Goal: Information Seeking & Learning: Find specific fact

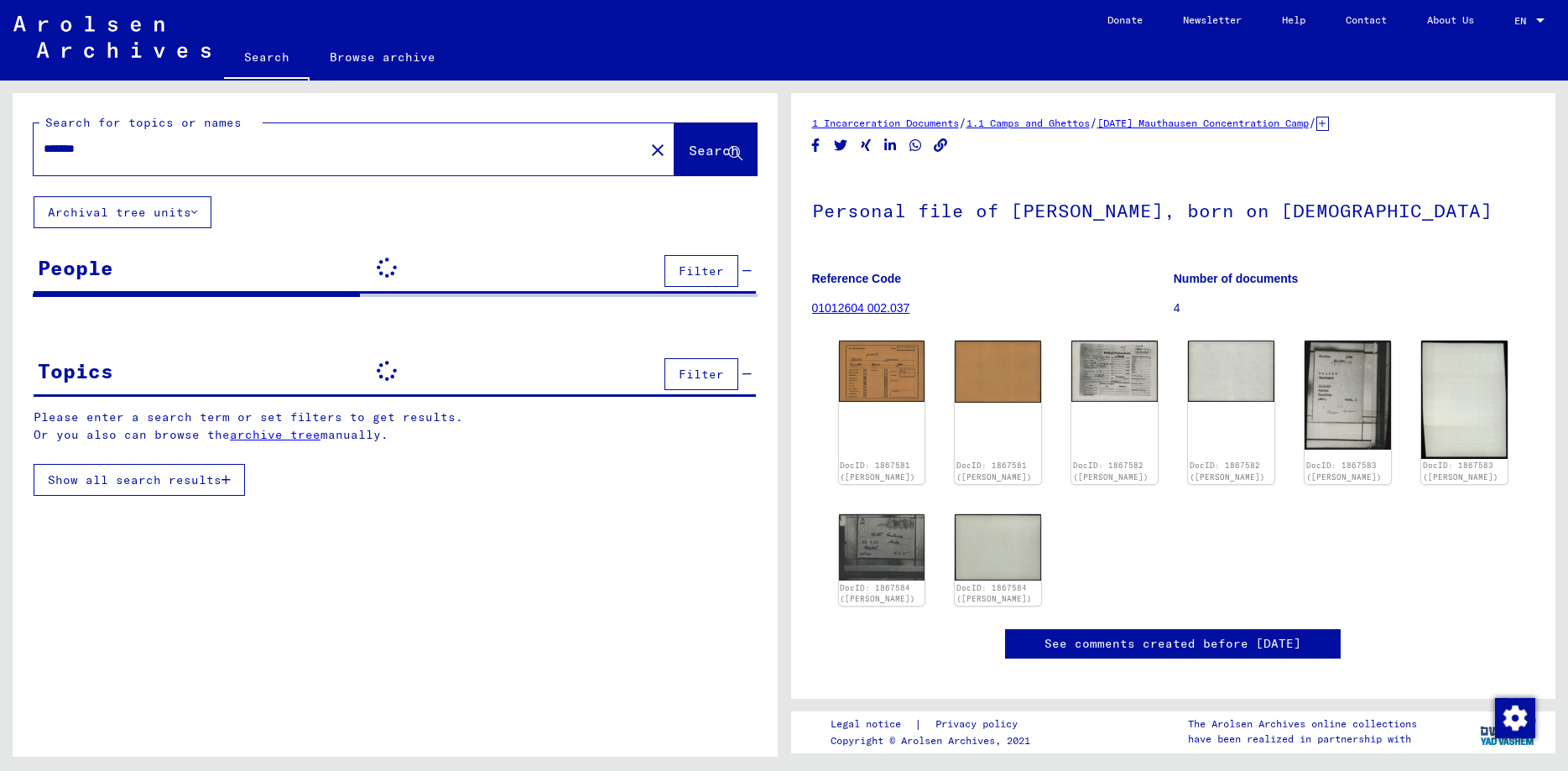
click at [90, 148] on input "*******" at bounding box center [338, 149] width 590 height 17
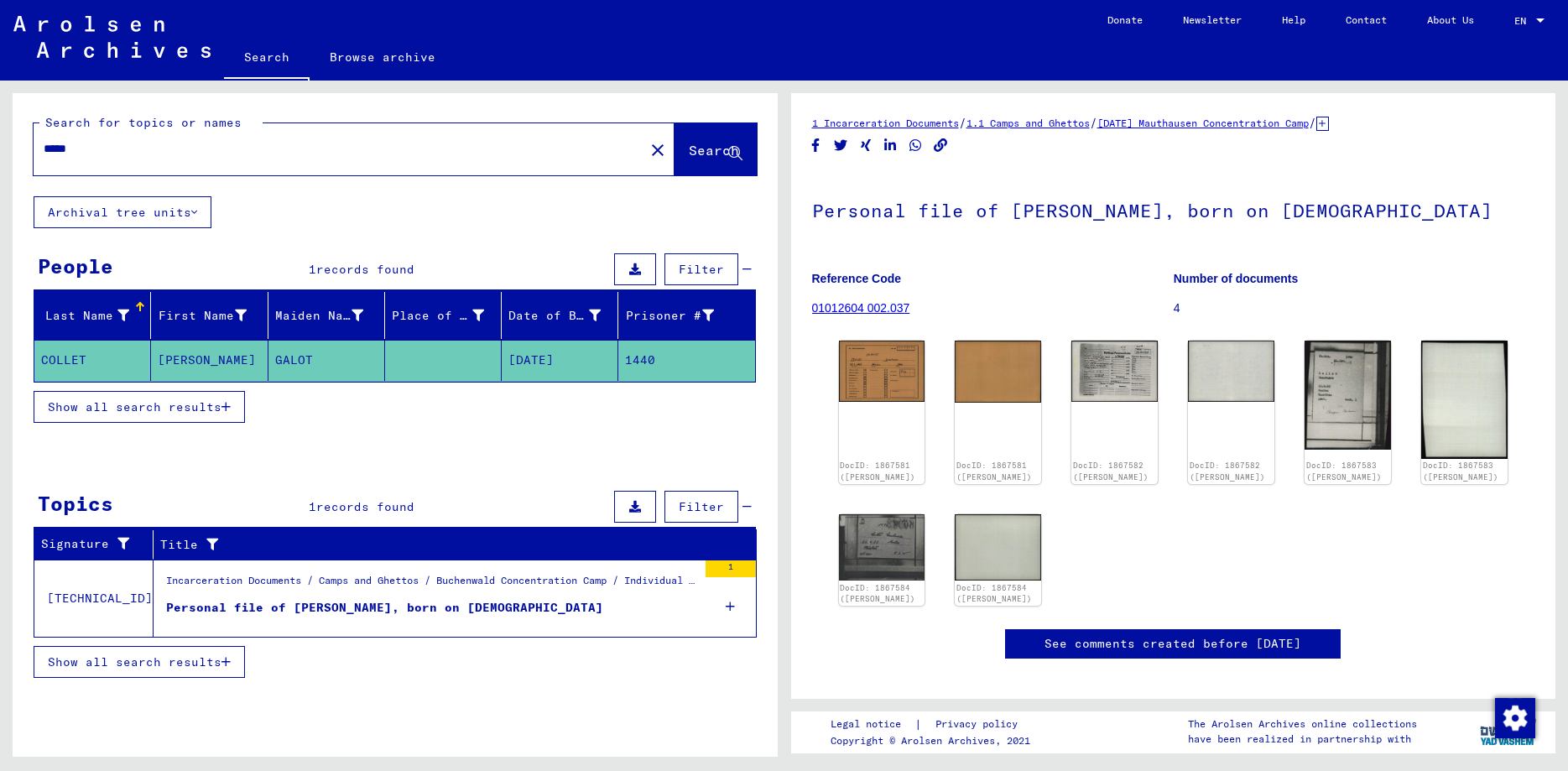
type input "*****"
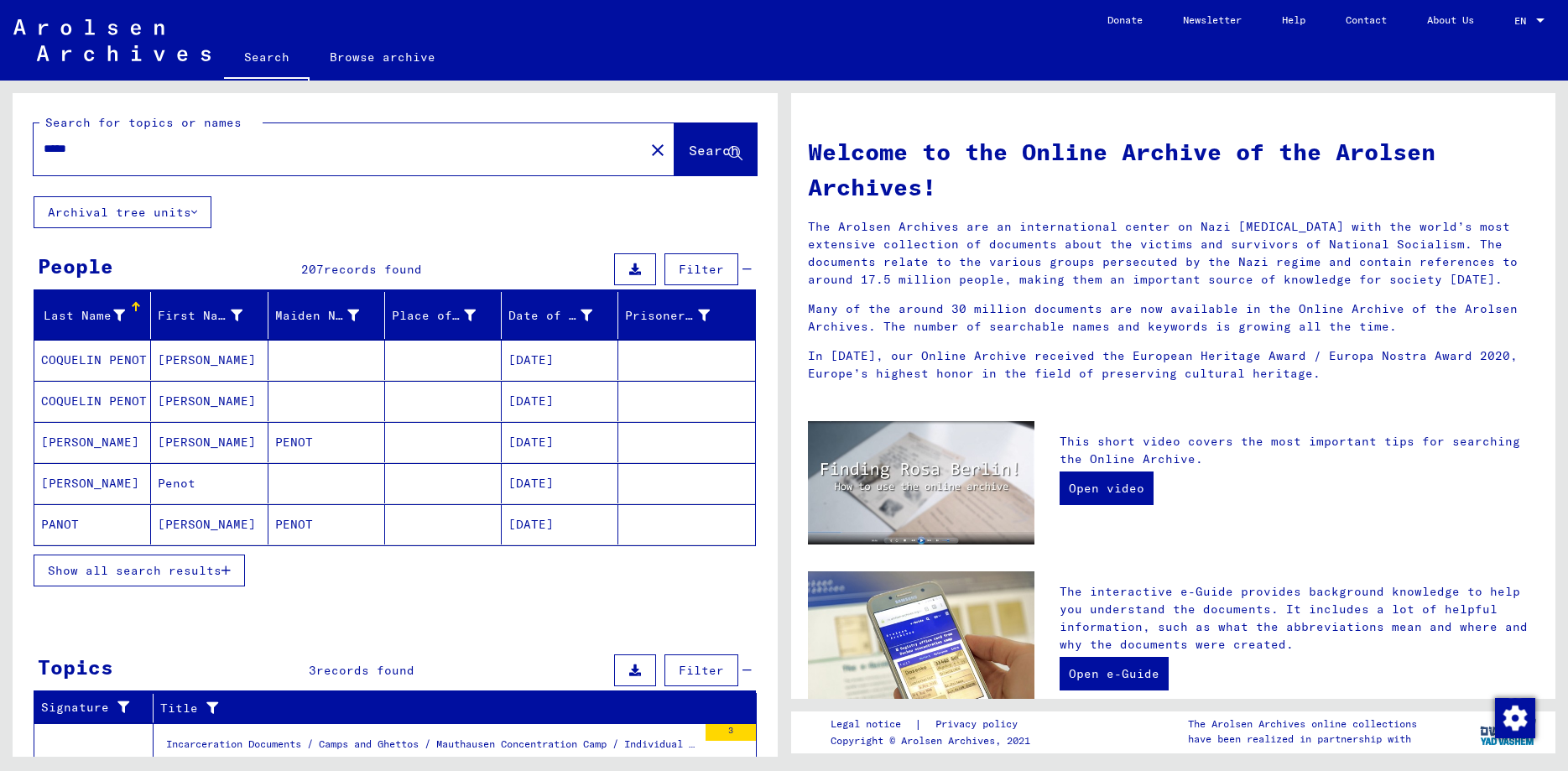
click at [119, 571] on span "Show all search results" at bounding box center [134, 570] width 174 height 15
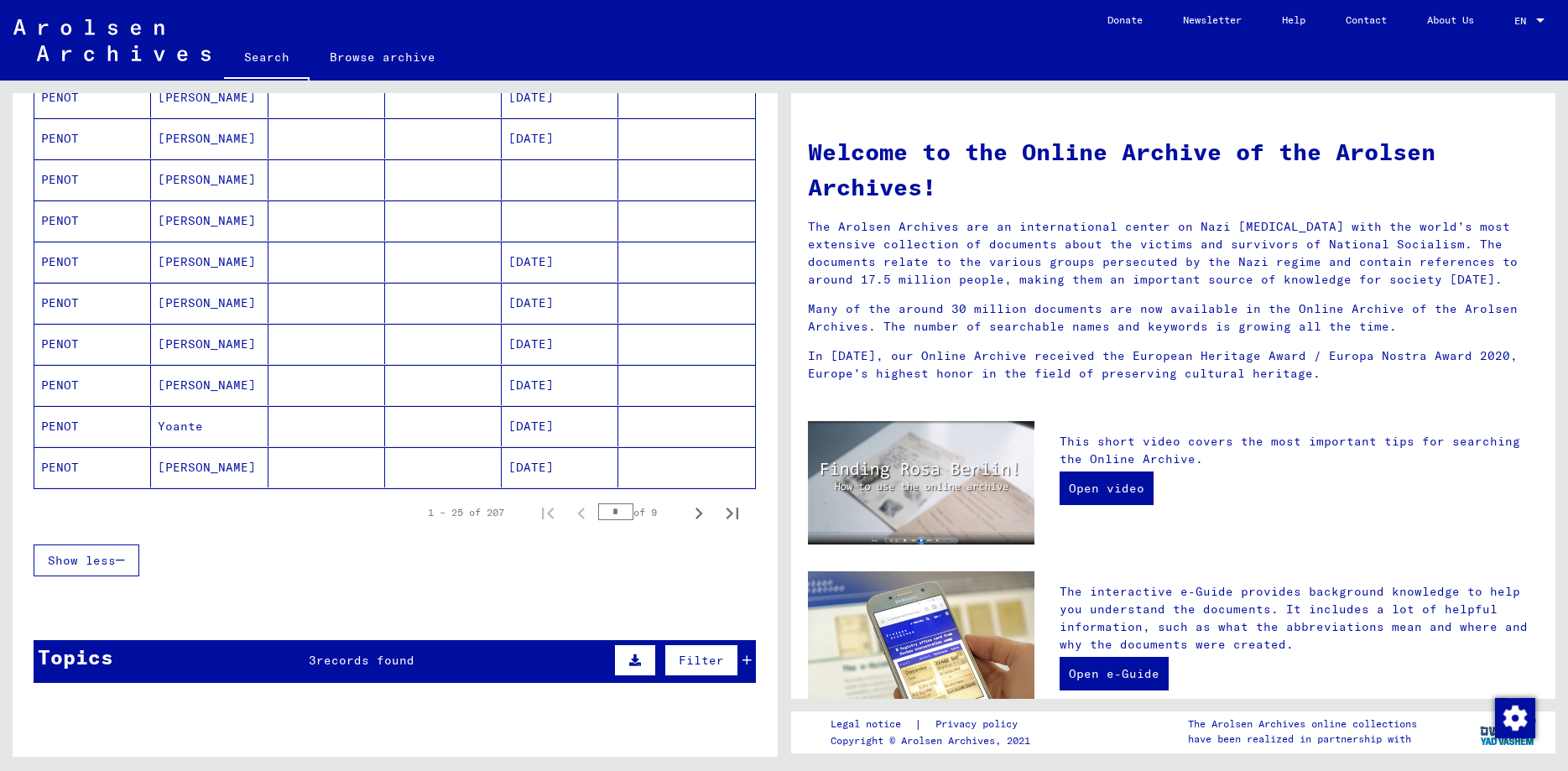
scroll to position [906, 0]
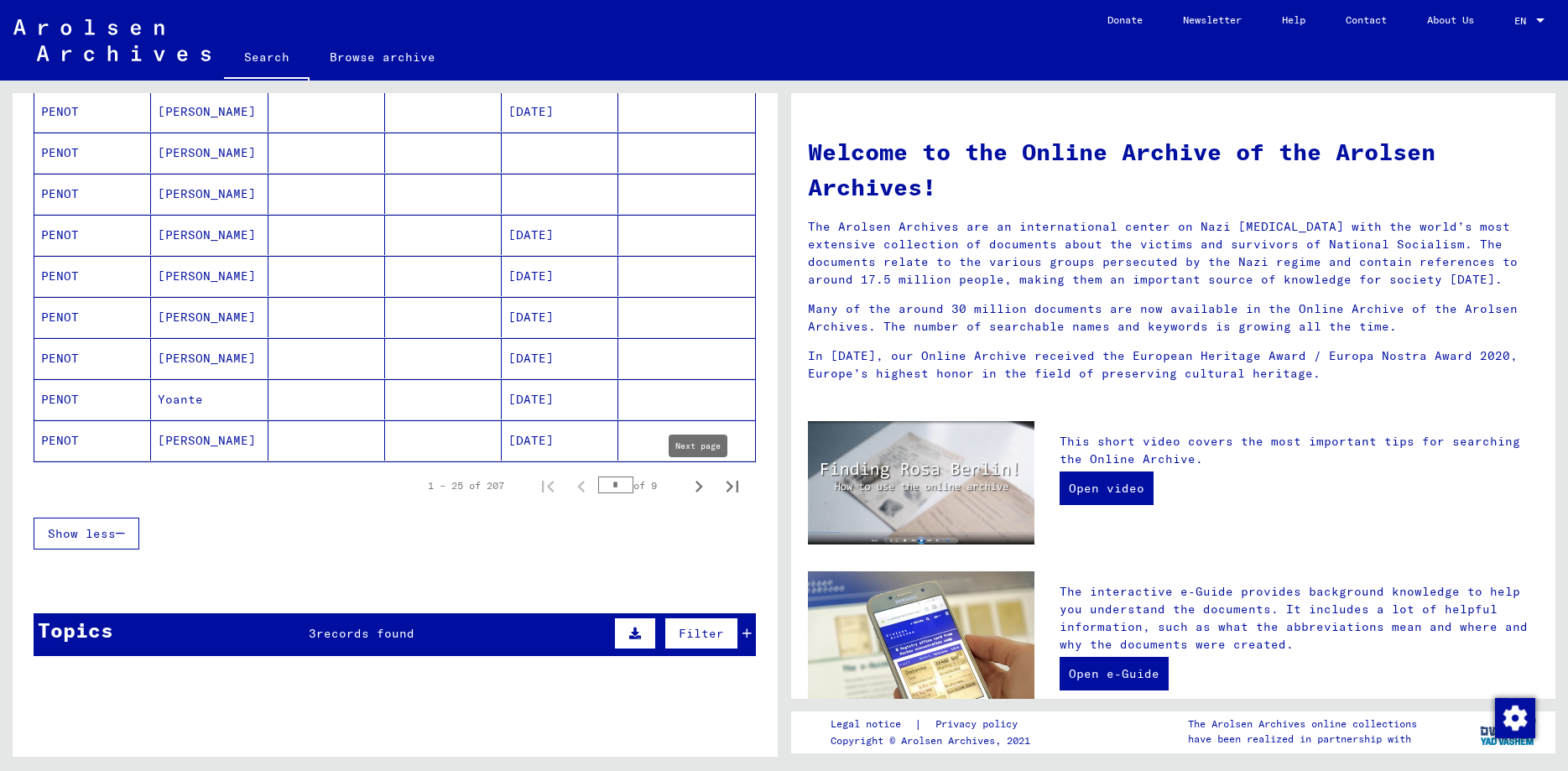
click at [705, 487] on icon "Next page" at bounding box center [699, 486] width 24 height 24
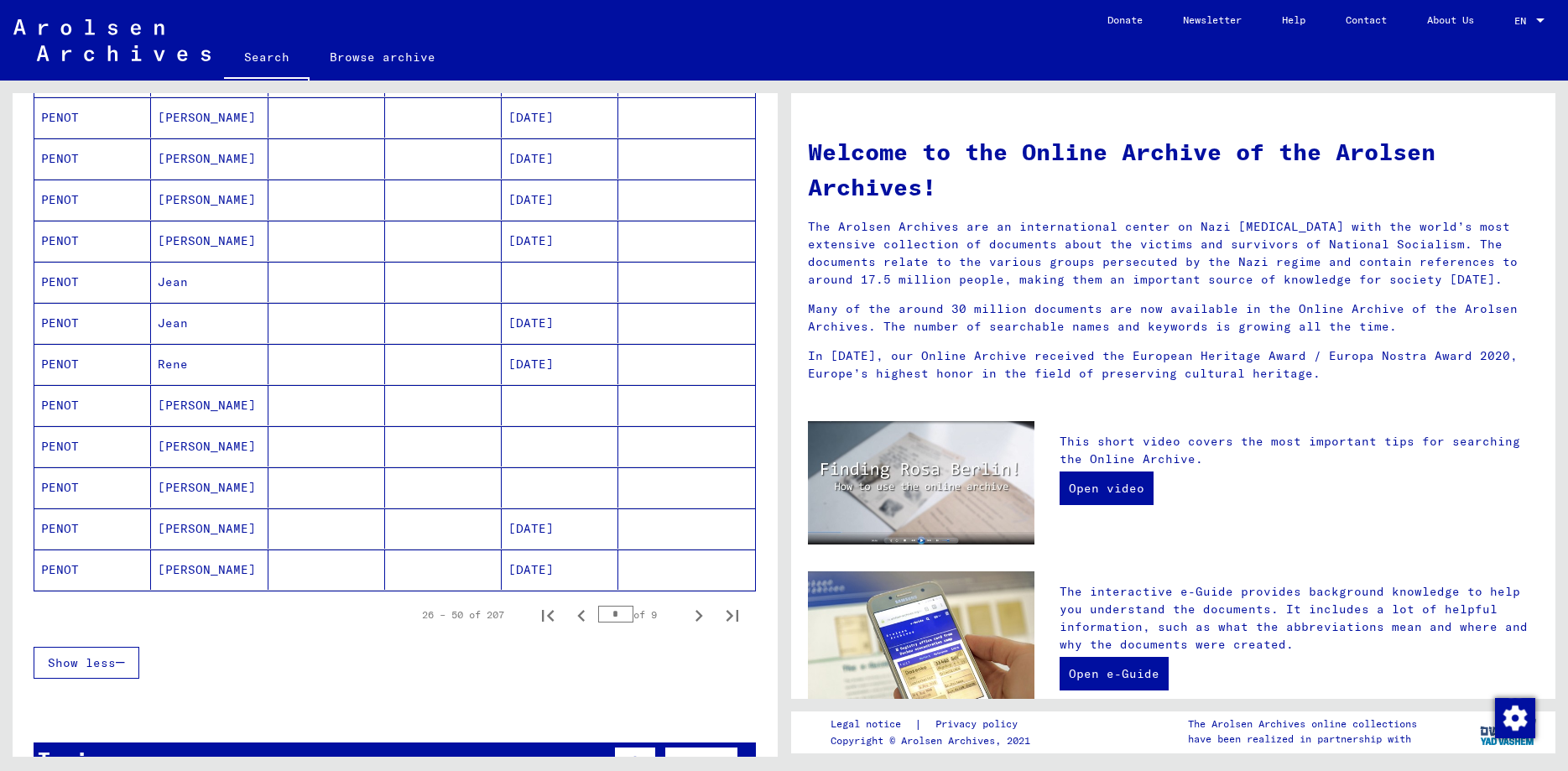
scroll to position [997, 0]
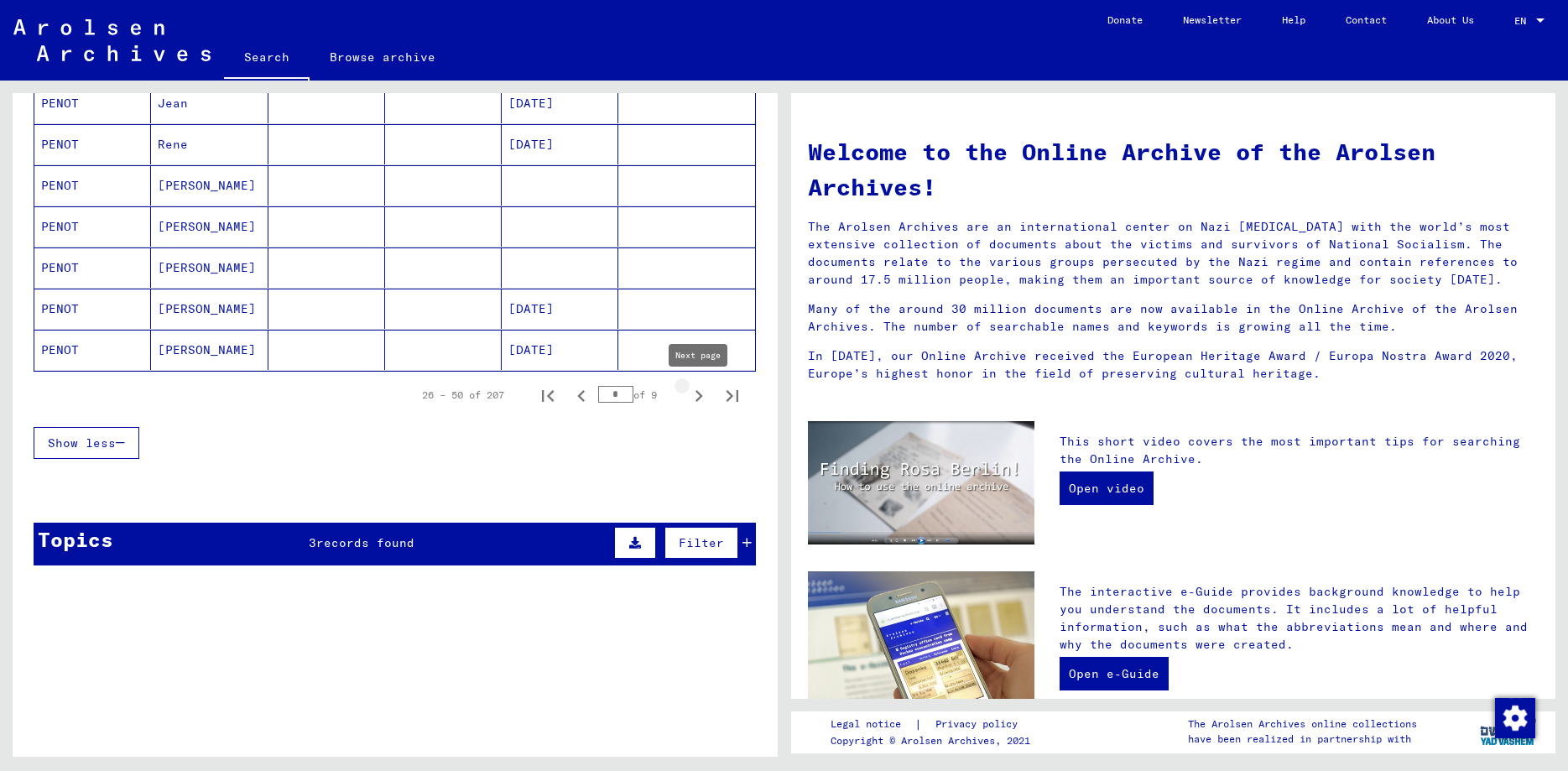
click at [695, 396] on icon "Next page" at bounding box center [699, 396] width 24 height 24
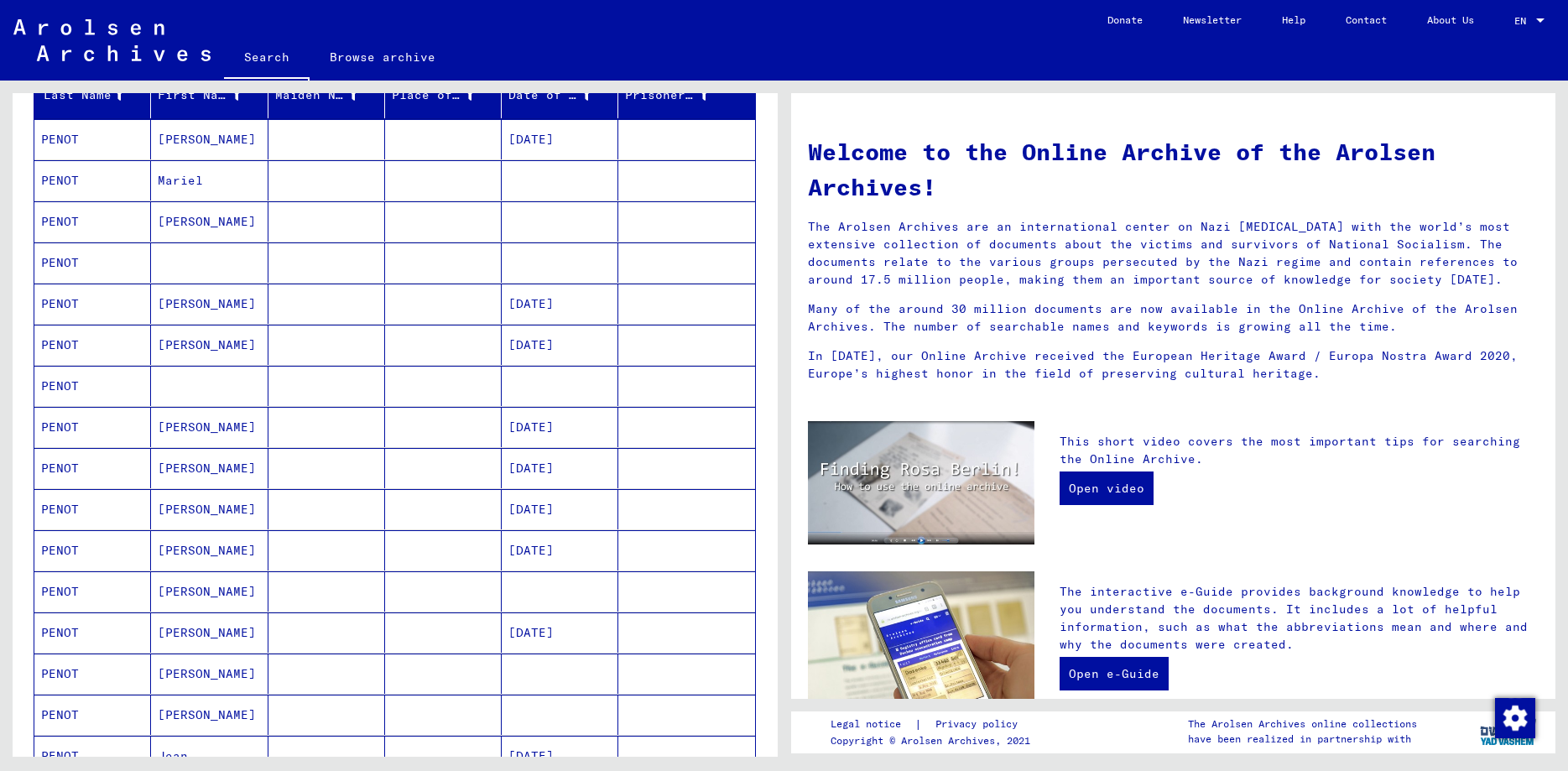
scroll to position [181, 0]
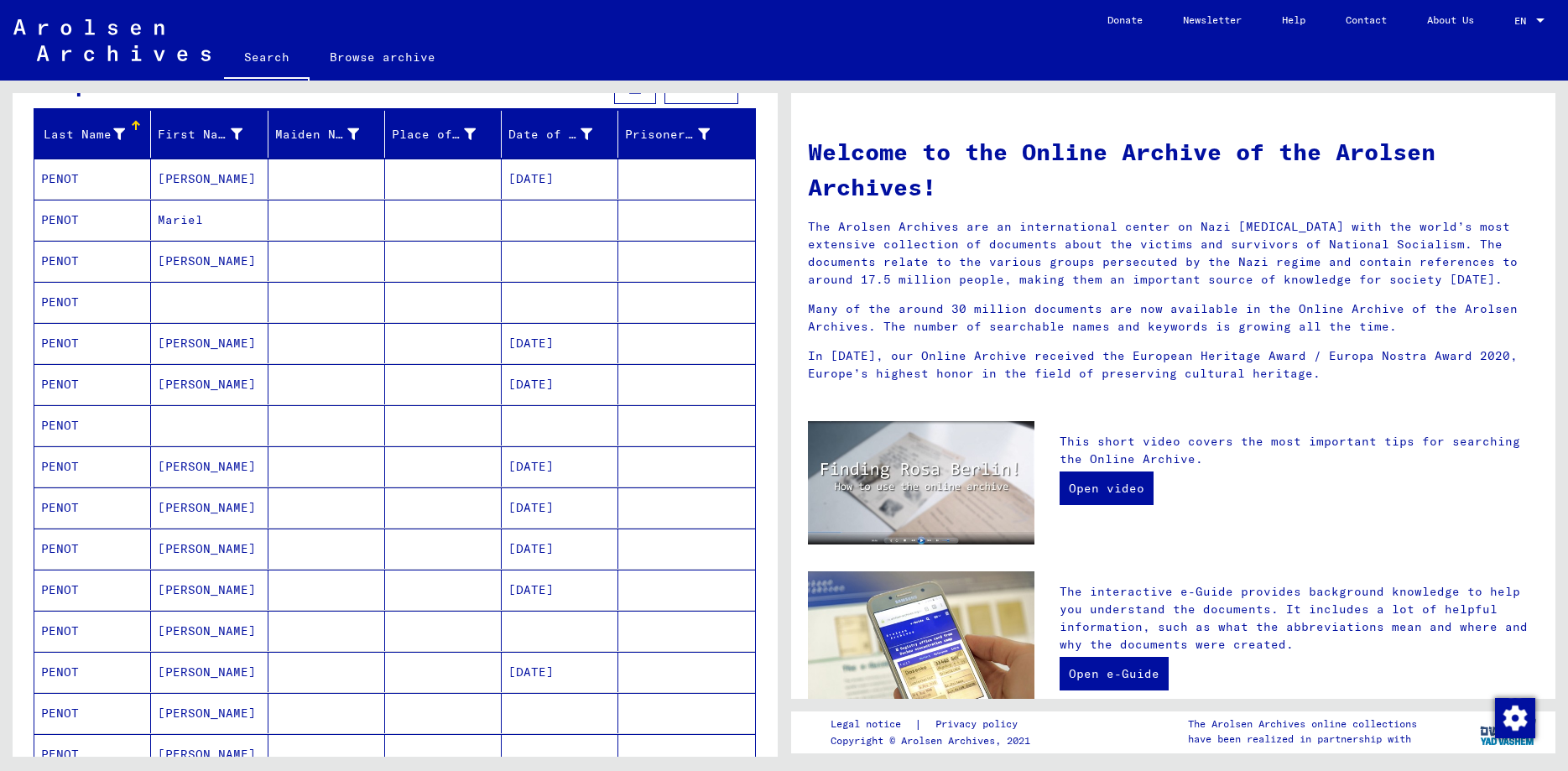
click at [172, 302] on mat-cell at bounding box center [209, 302] width 117 height 40
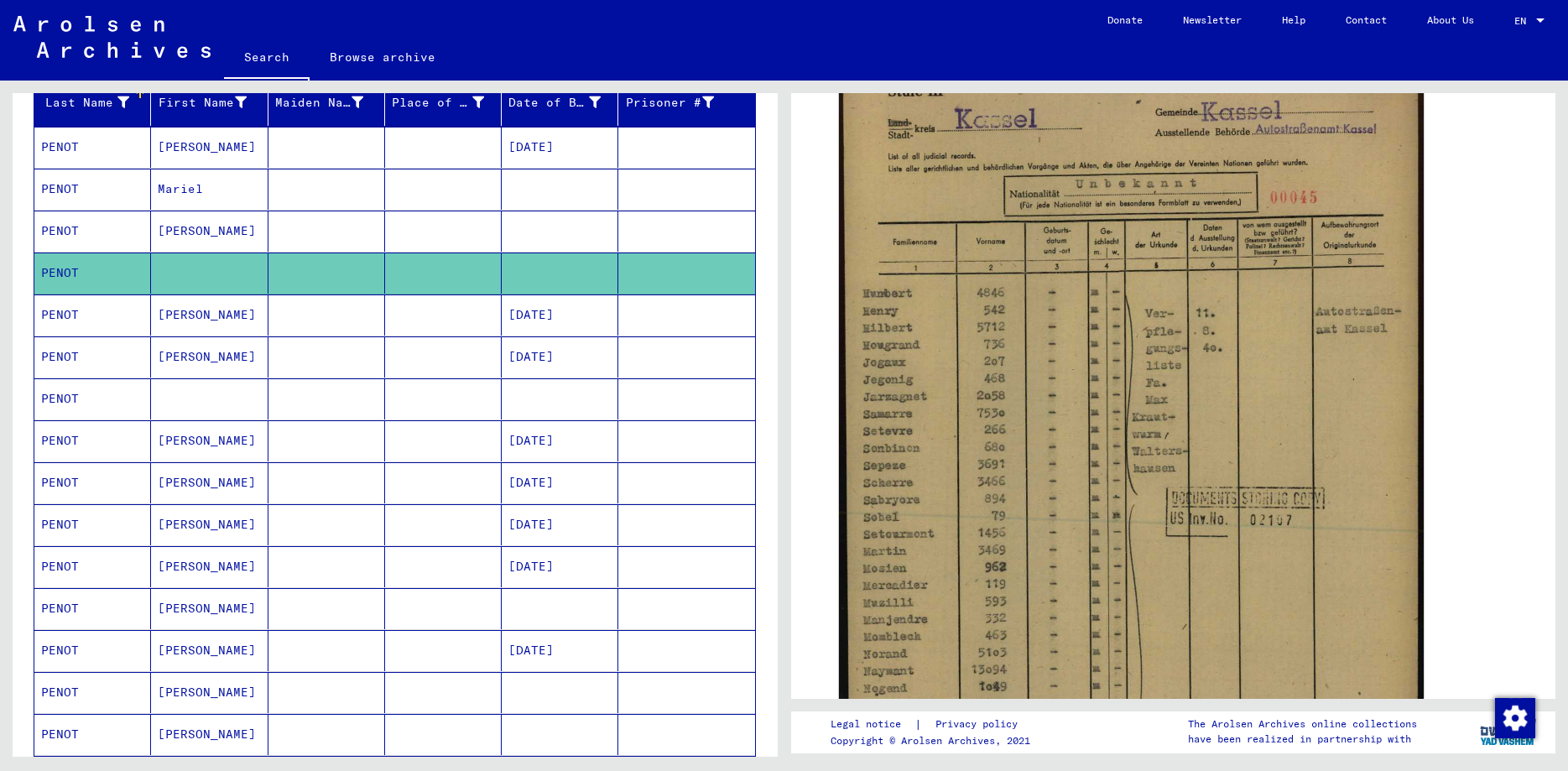
scroll to position [272, 0]
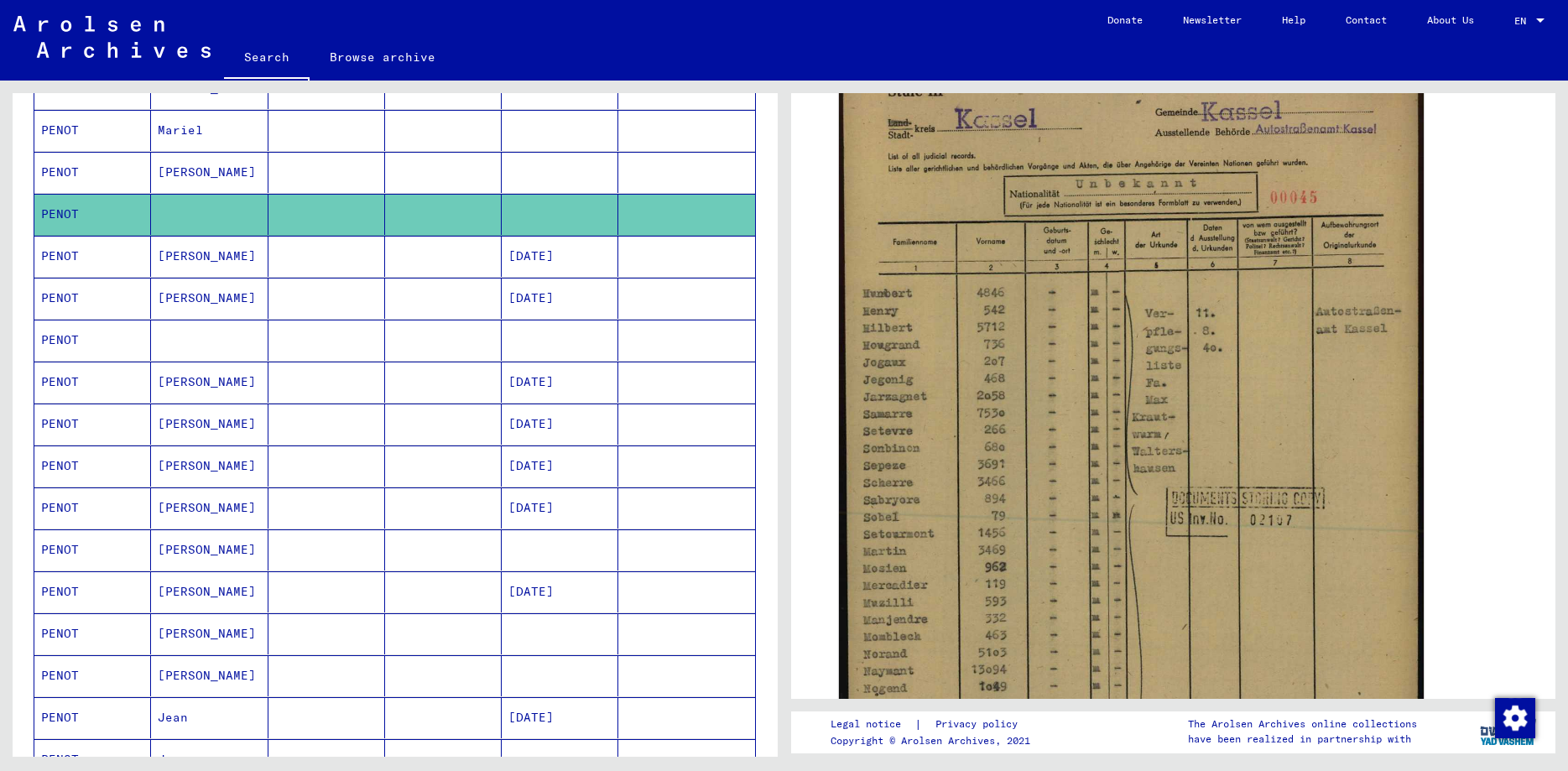
click at [66, 338] on mat-cell "PENOT" at bounding box center [92, 339] width 117 height 41
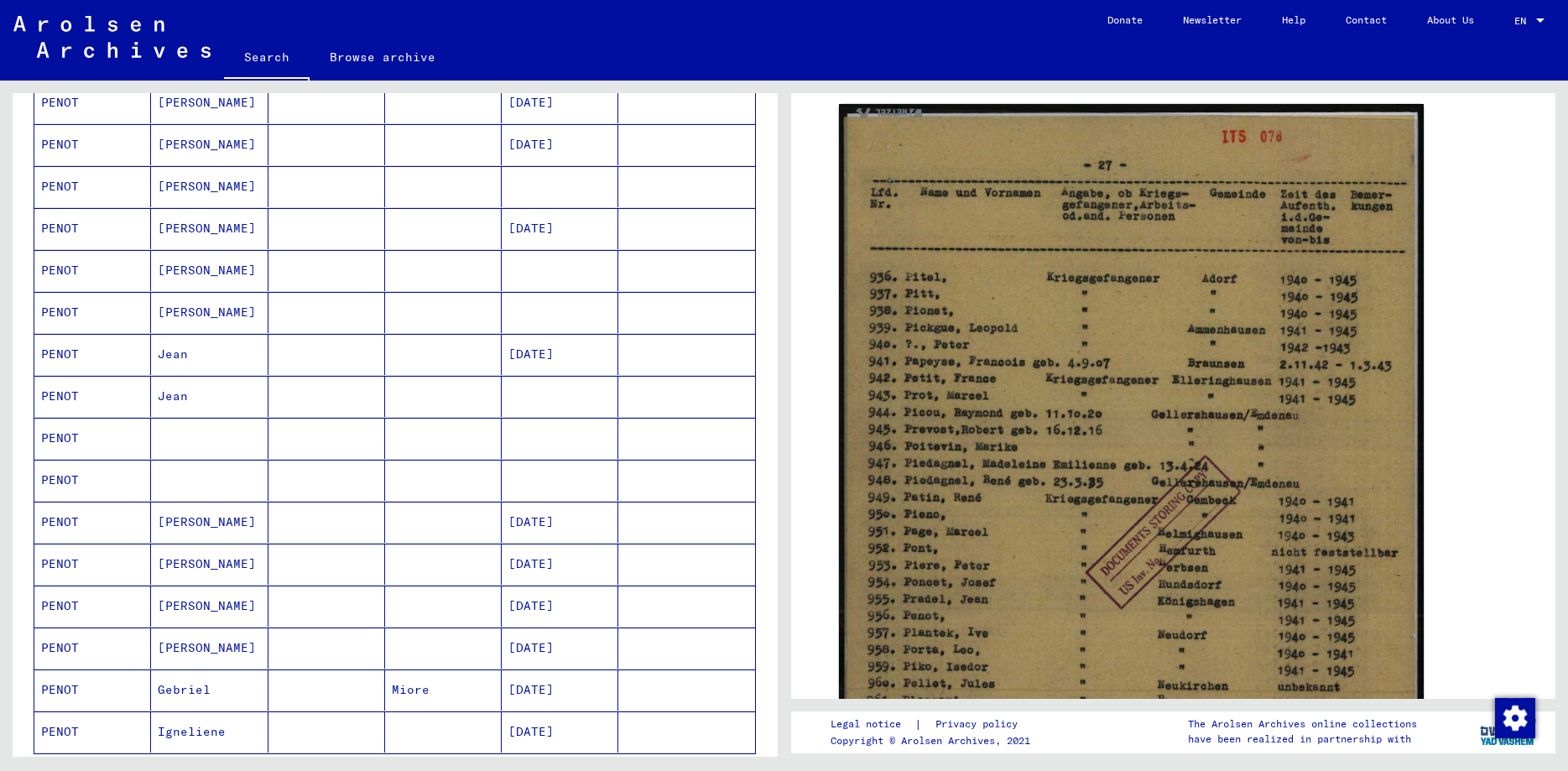
scroll to position [725, 0]
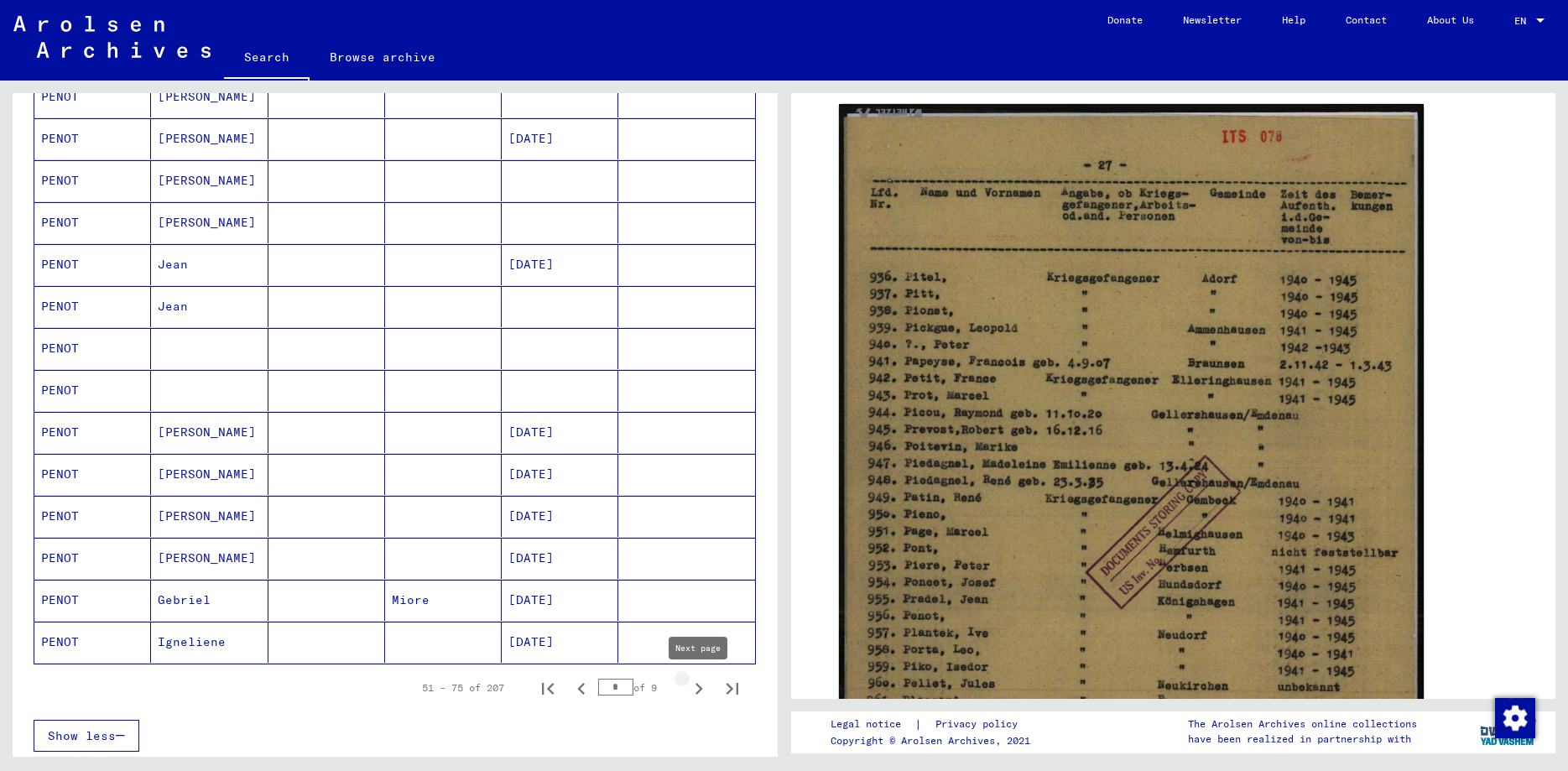
click at [693, 686] on icon "Next page" at bounding box center [699, 688] width 24 height 24
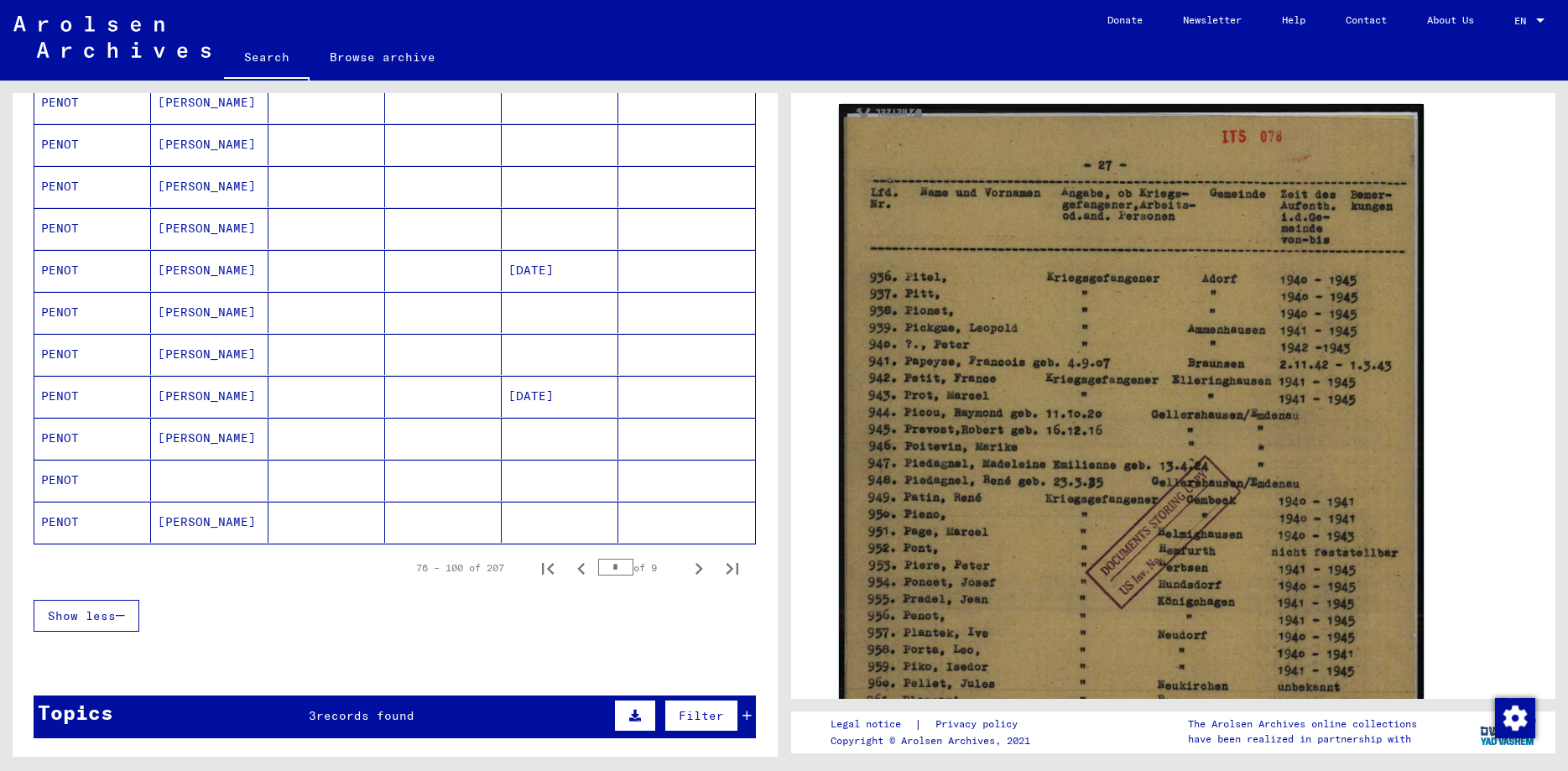
scroll to position [906, 0]
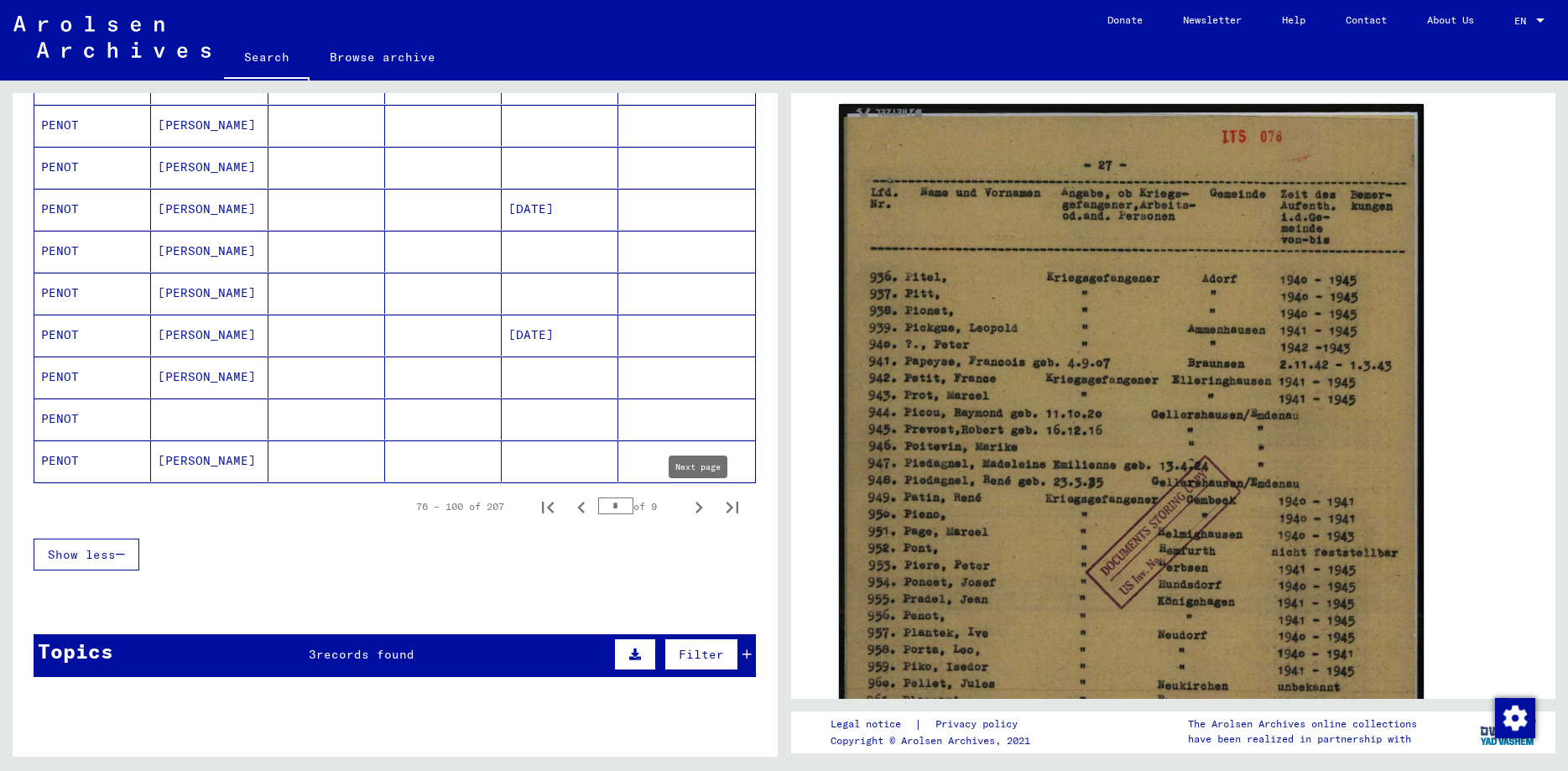
click at [699, 507] on icon "Next page" at bounding box center [699, 507] width 24 height 24
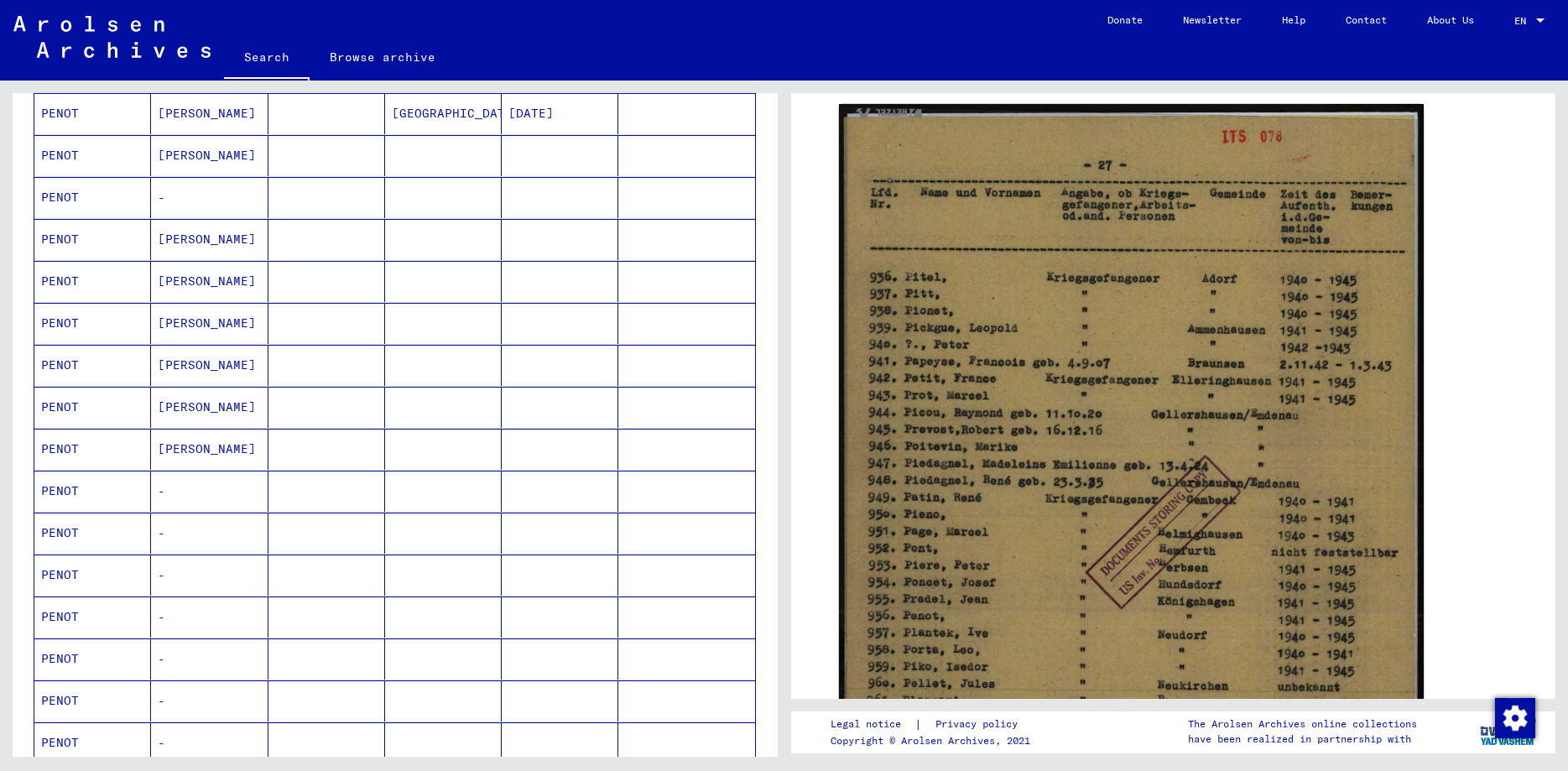
scroll to position [543, 0]
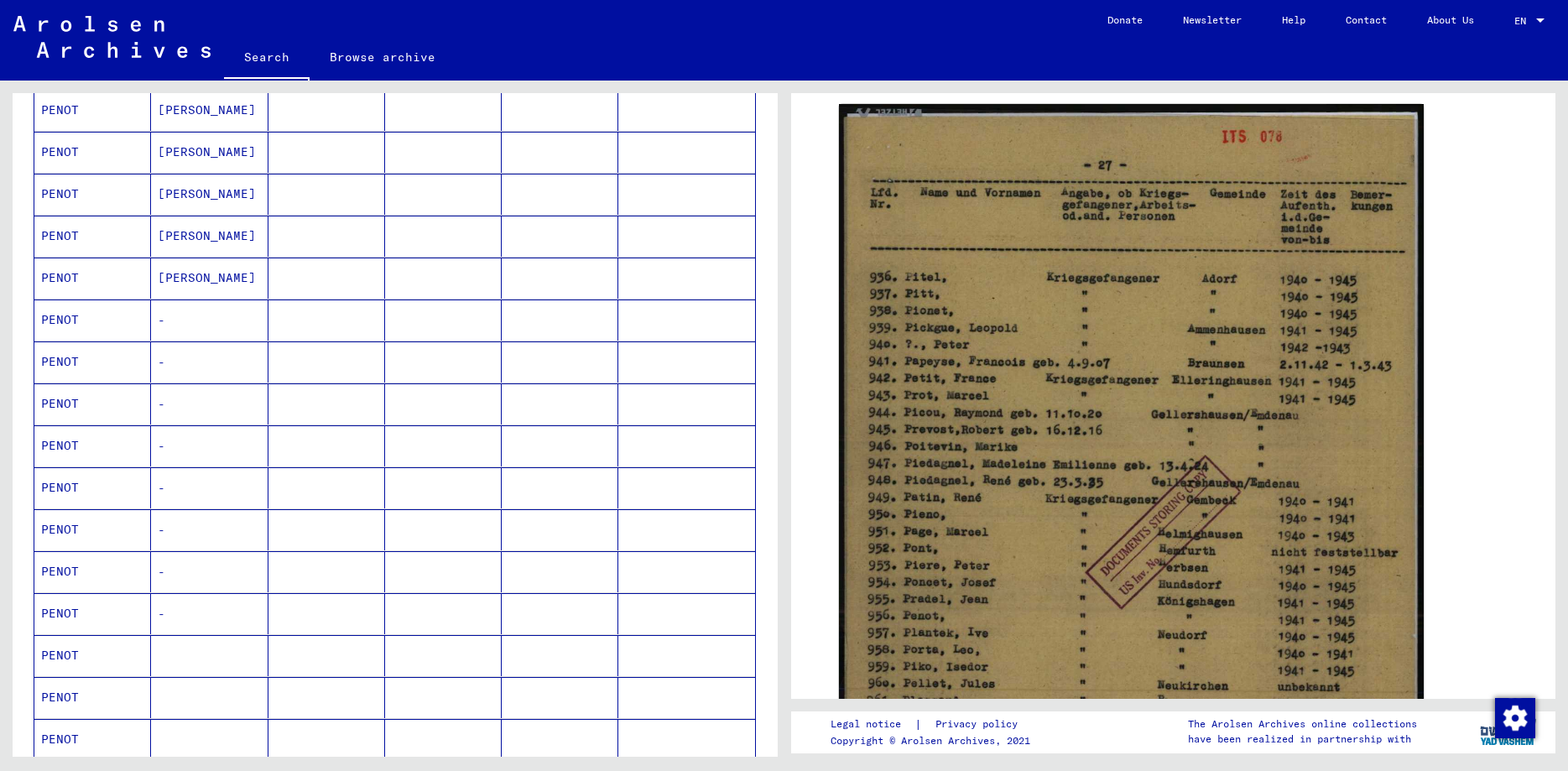
click at [170, 318] on mat-cell "-" at bounding box center [209, 319] width 117 height 41
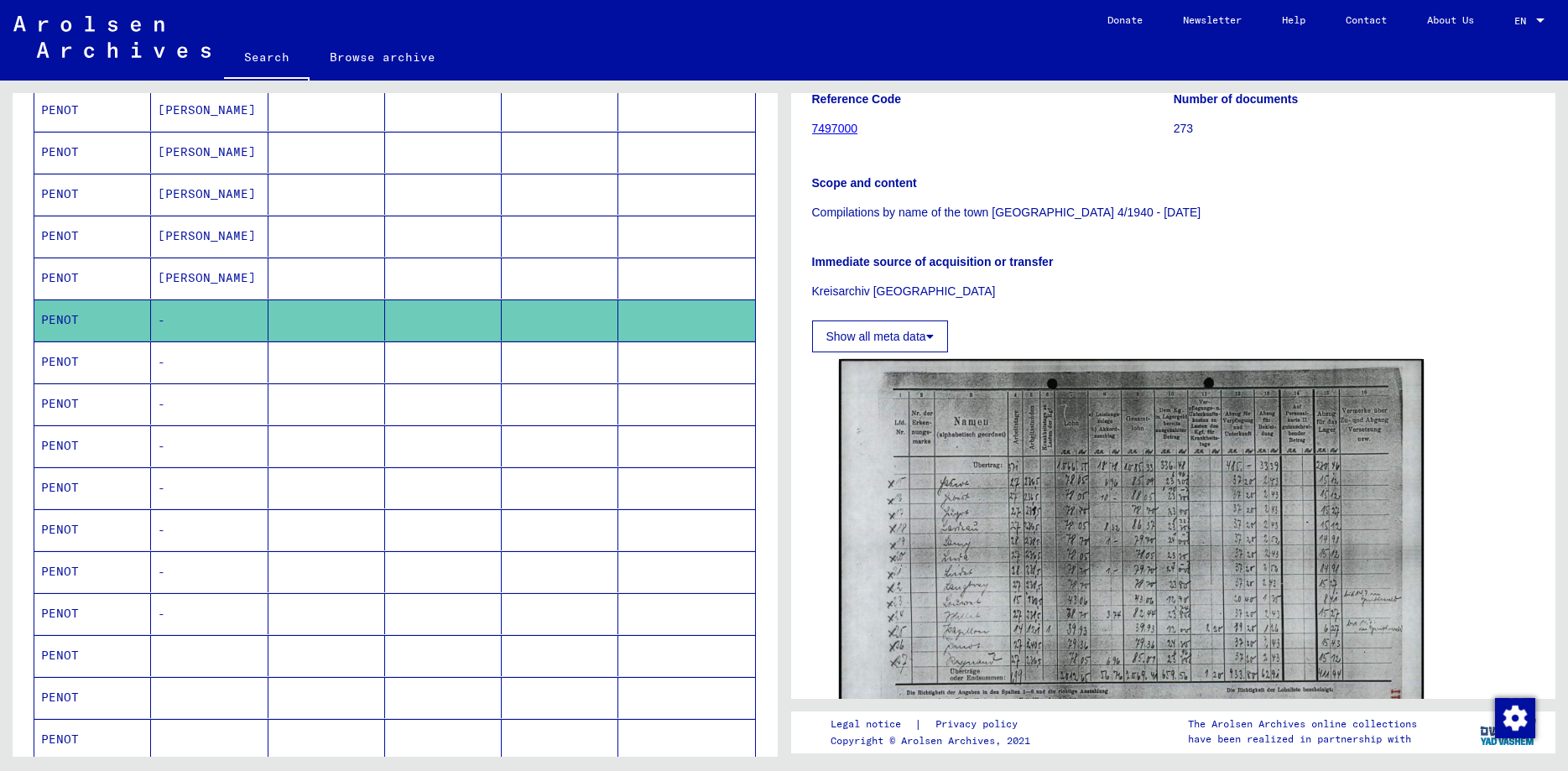
scroll to position [272, 0]
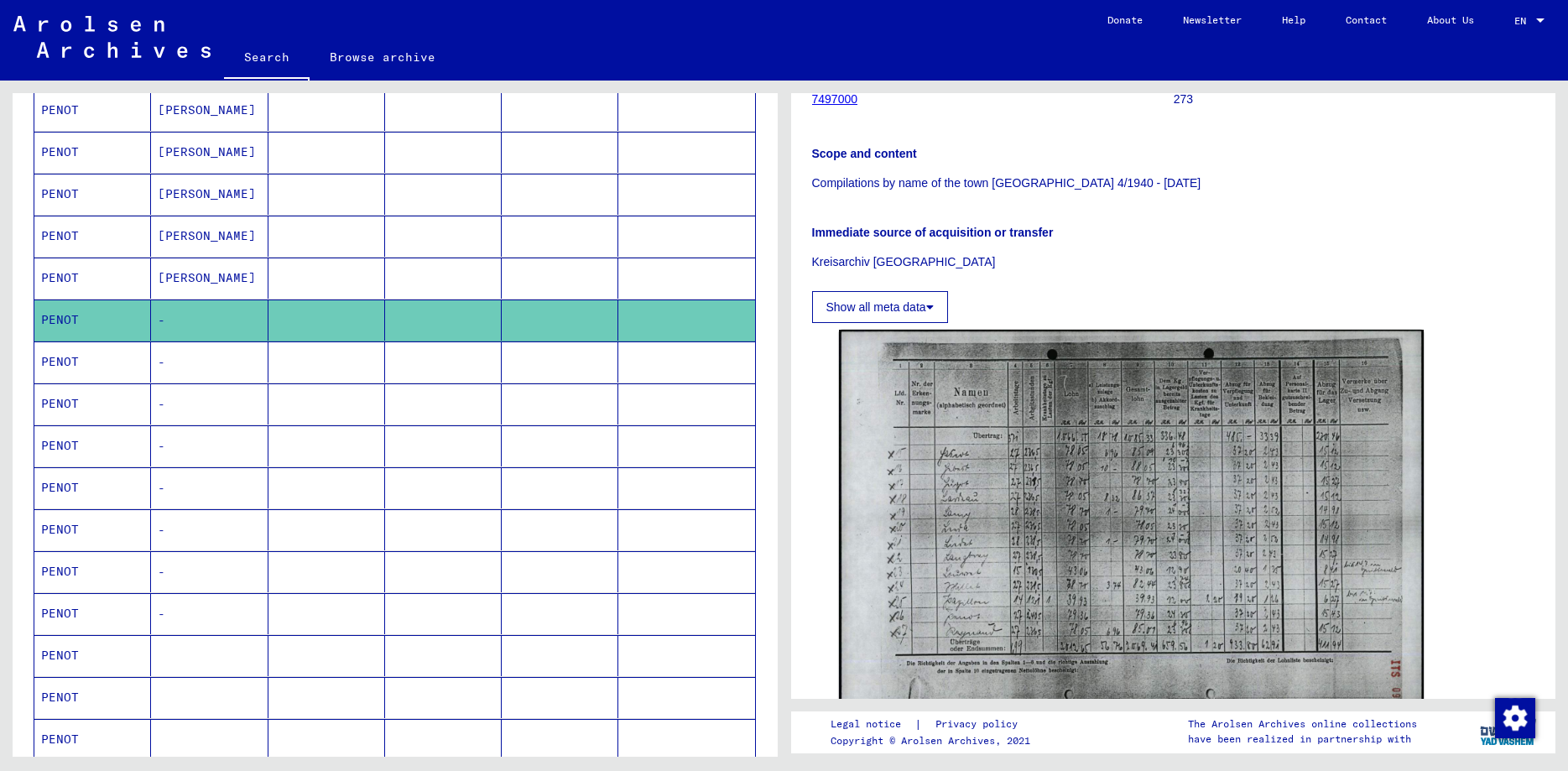
click at [187, 365] on mat-cell "-" at bounding box center [209, 361] width 117 height 41
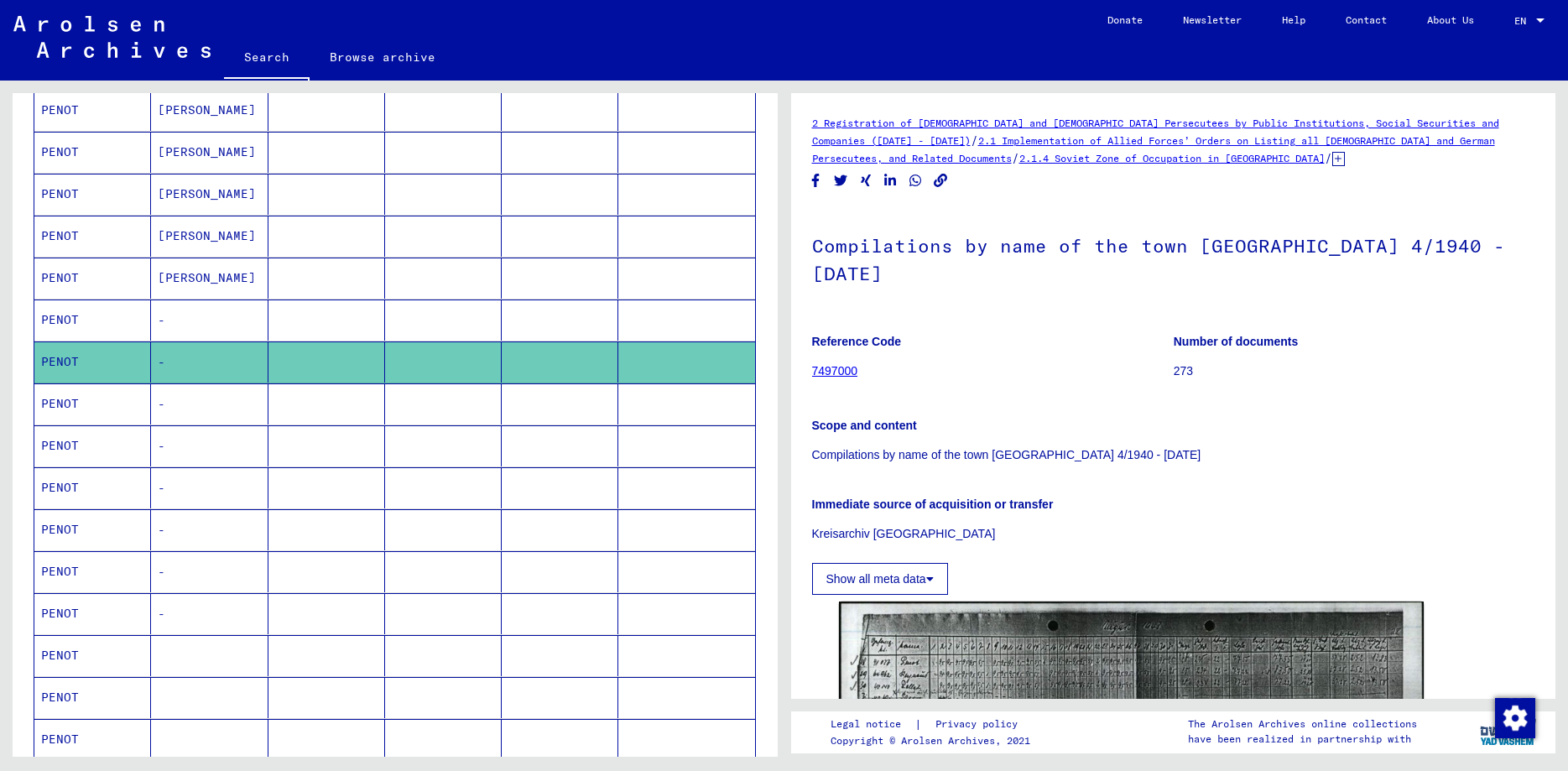
click at [187, 390] on mat-cell "-" at bounding box center [209, 404] width 117 height 41
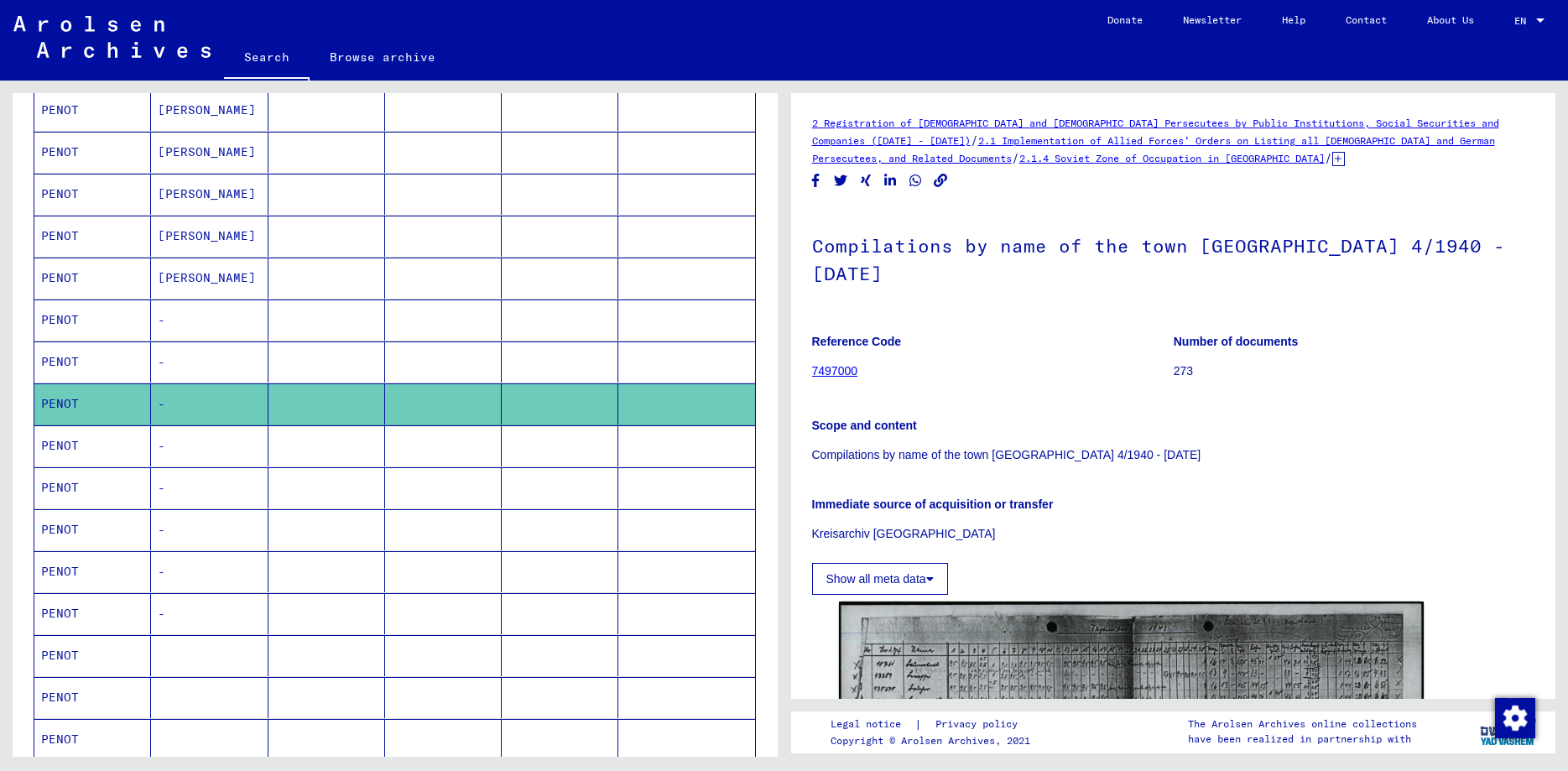
click at [182, 448] on mat-cell "-" at bounding box center [209, 446] width 117 height 41
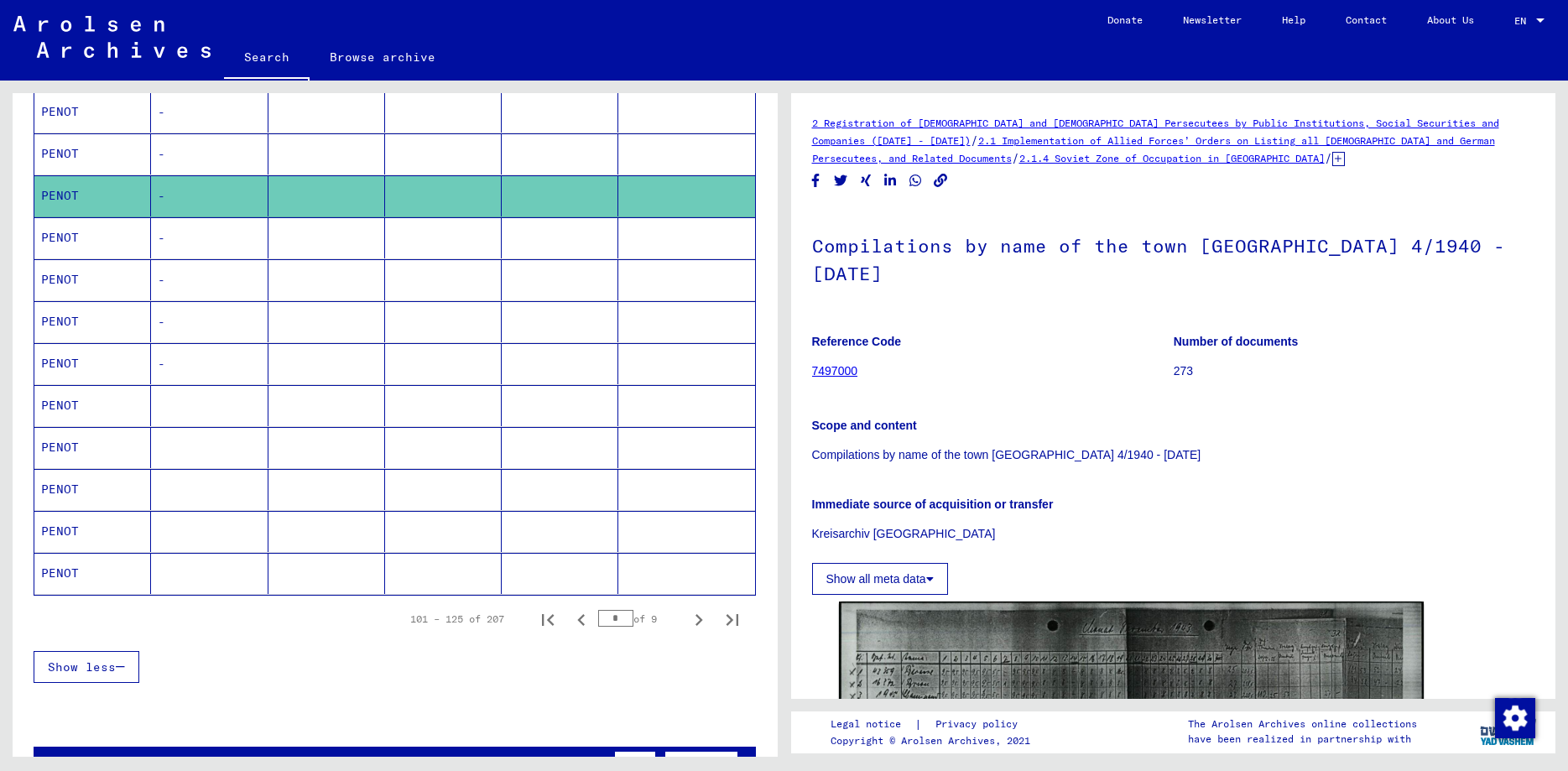
scroll to position [815, 0]
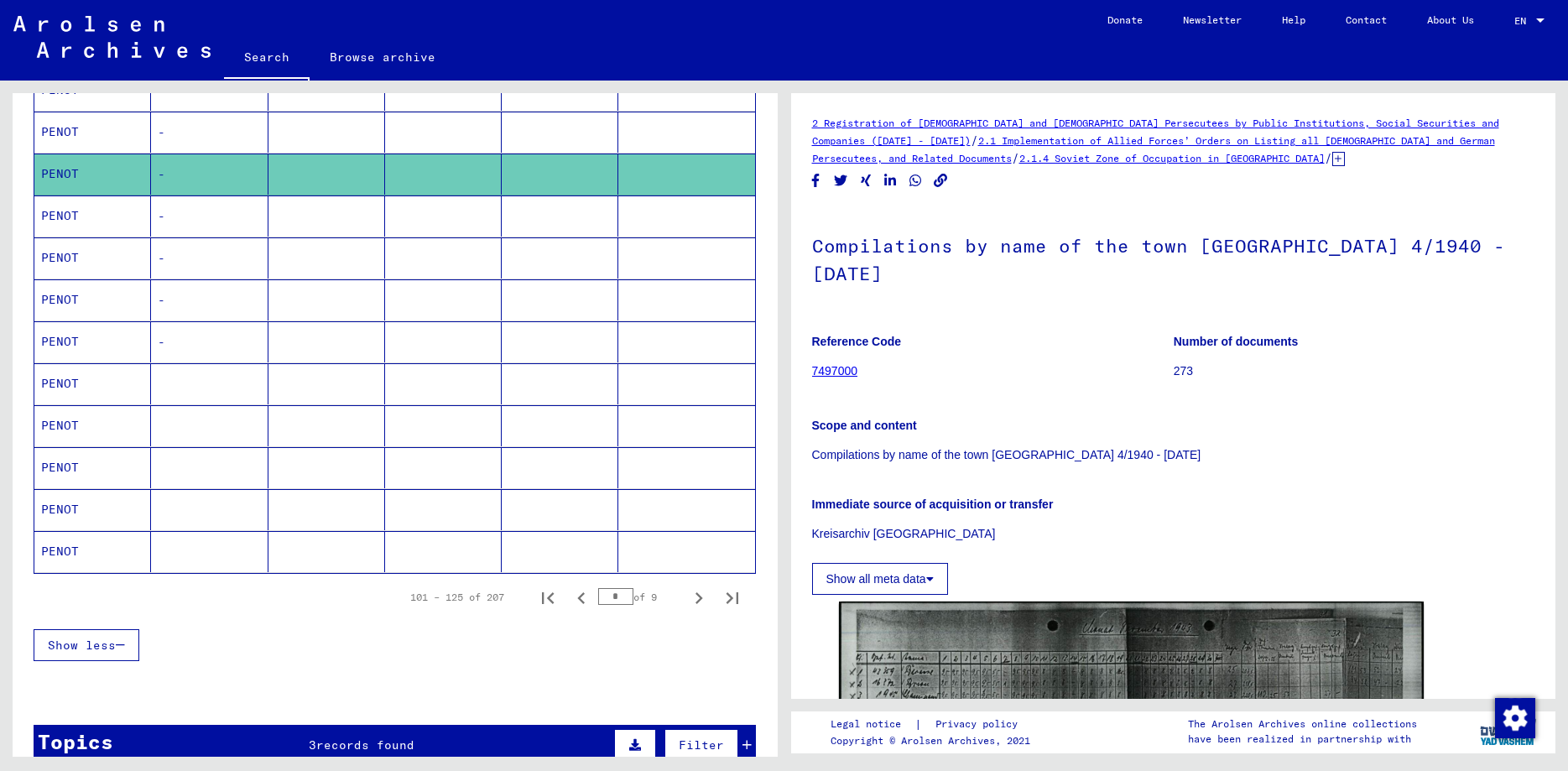
click at [177, 222] on mat-cell "-" at bounding box center [209, 215] width 117 height 41
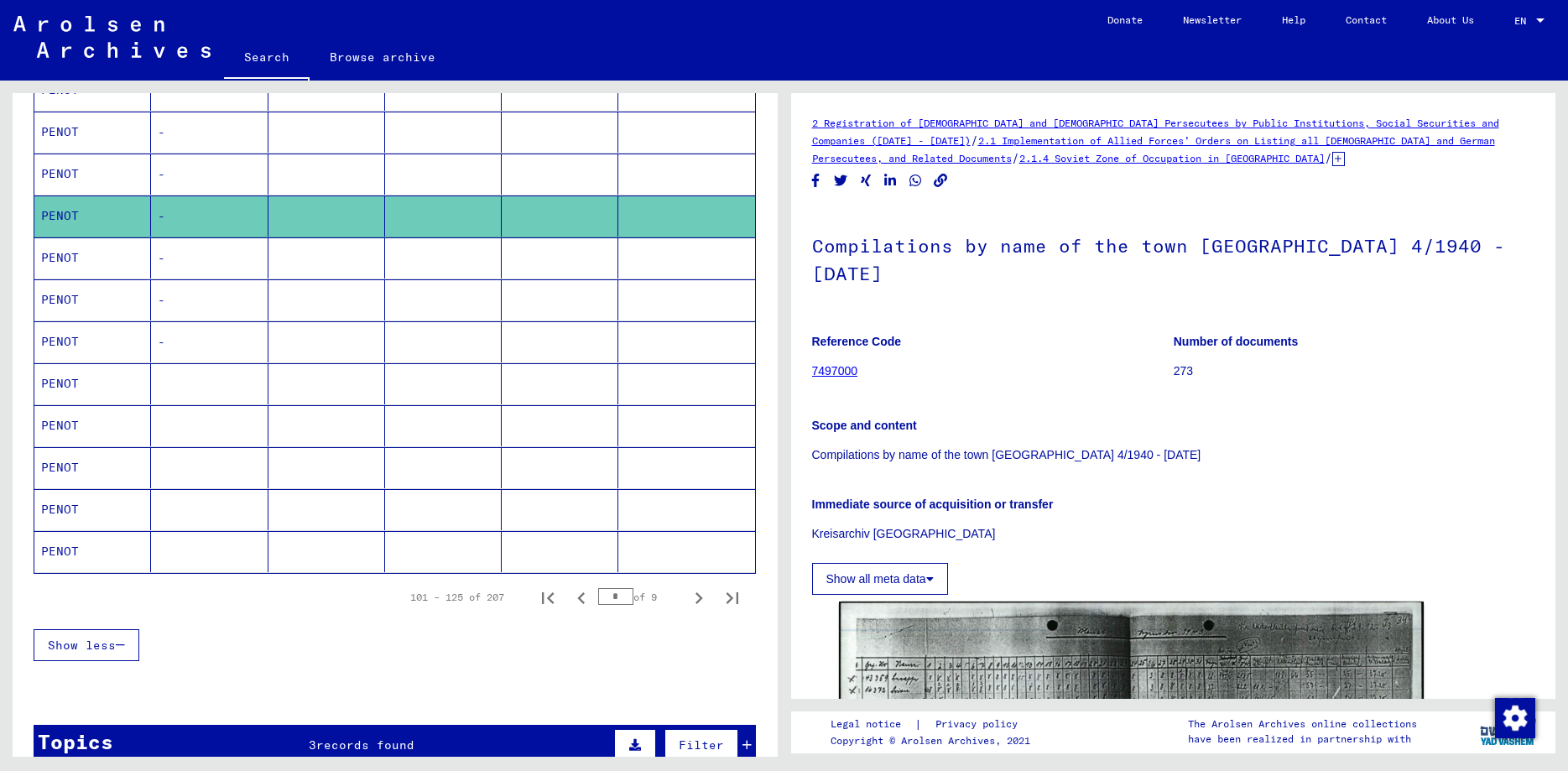
click at [175, 302] on mat-cell "-" at bounding box center [209, 299] width 117 height 41
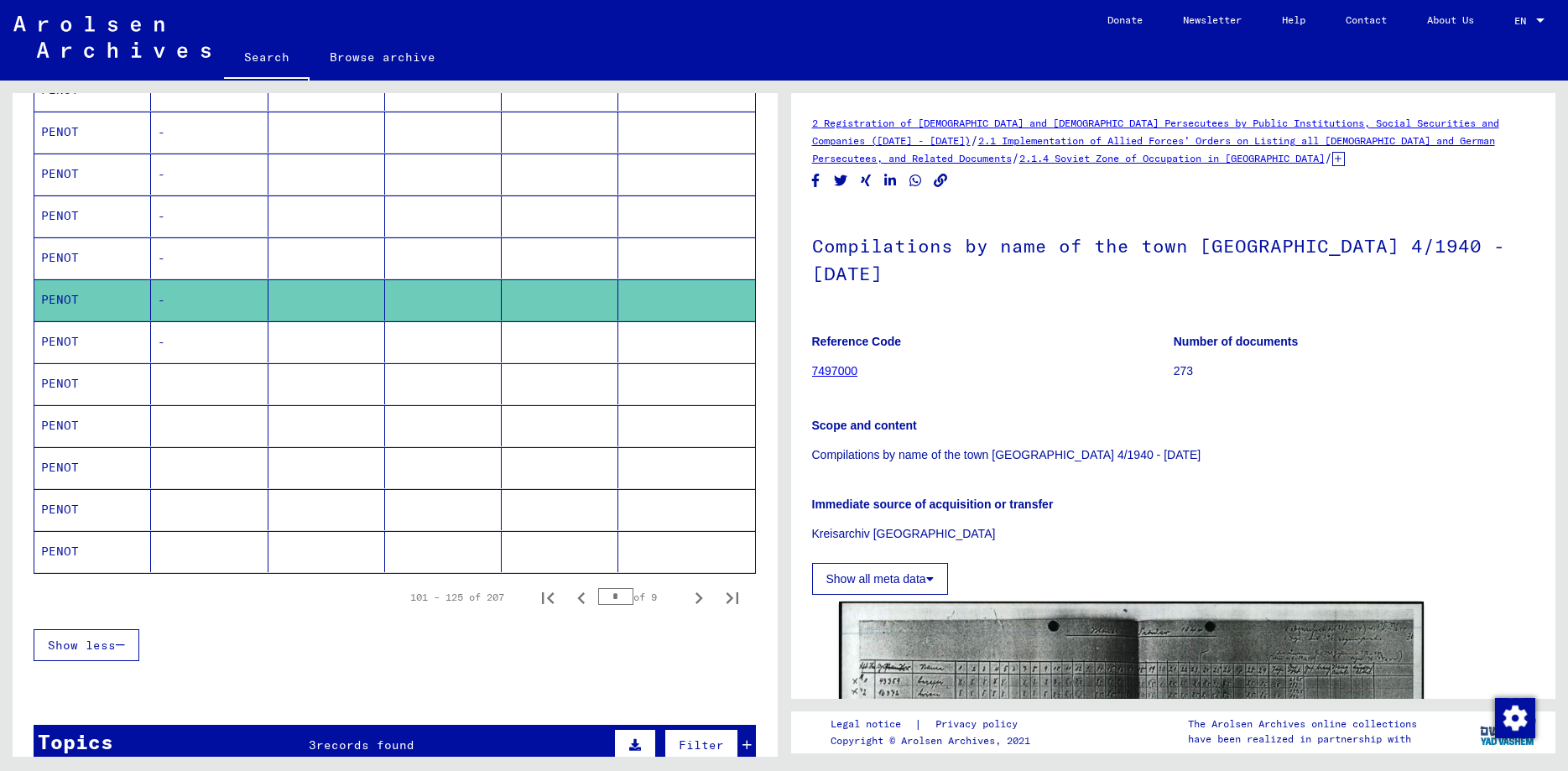
click at [176, 338] on mat-cell "-" at bounding box center [209, 341] width 117 height 41
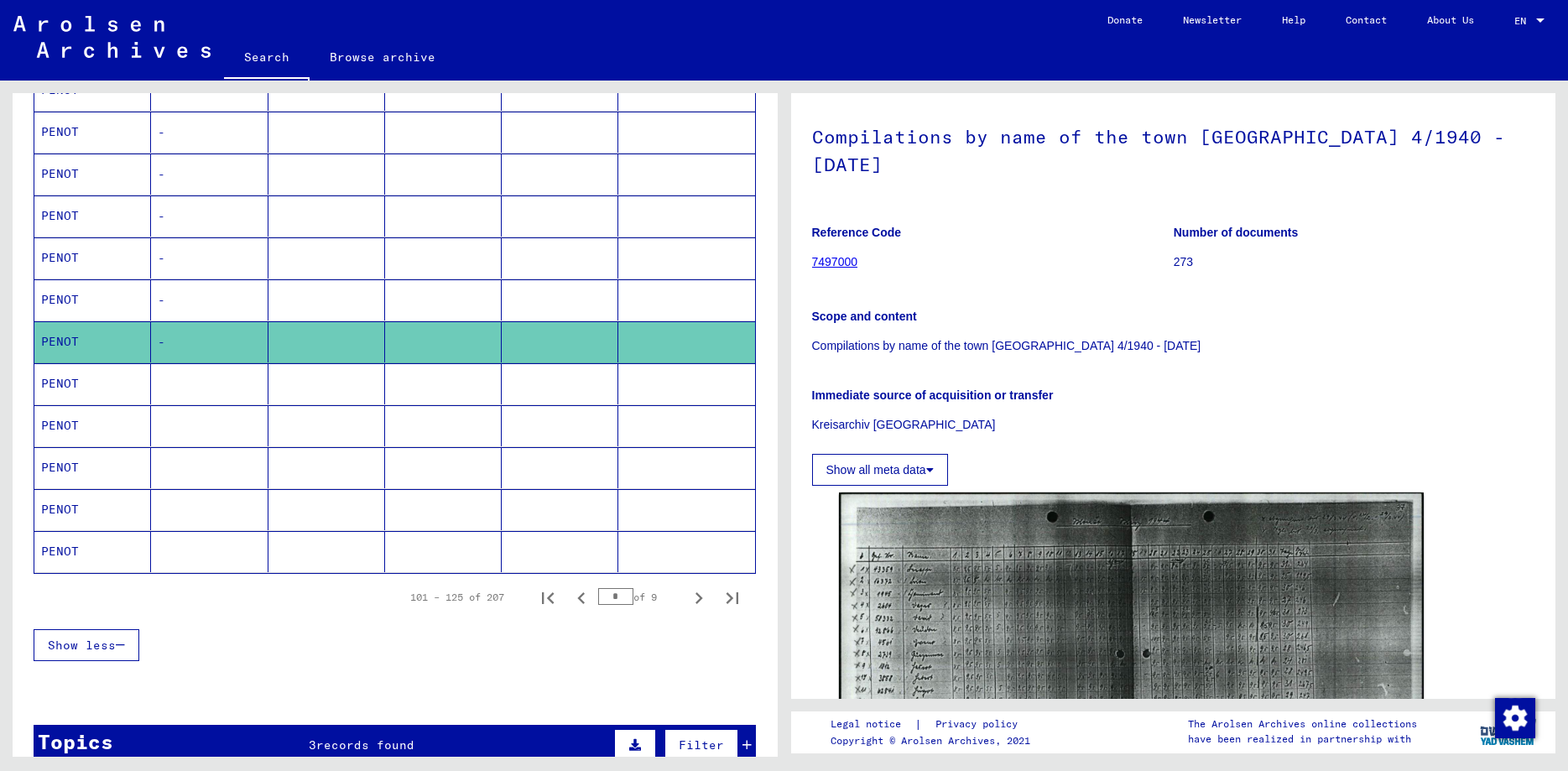
scroll to position [272, 0]
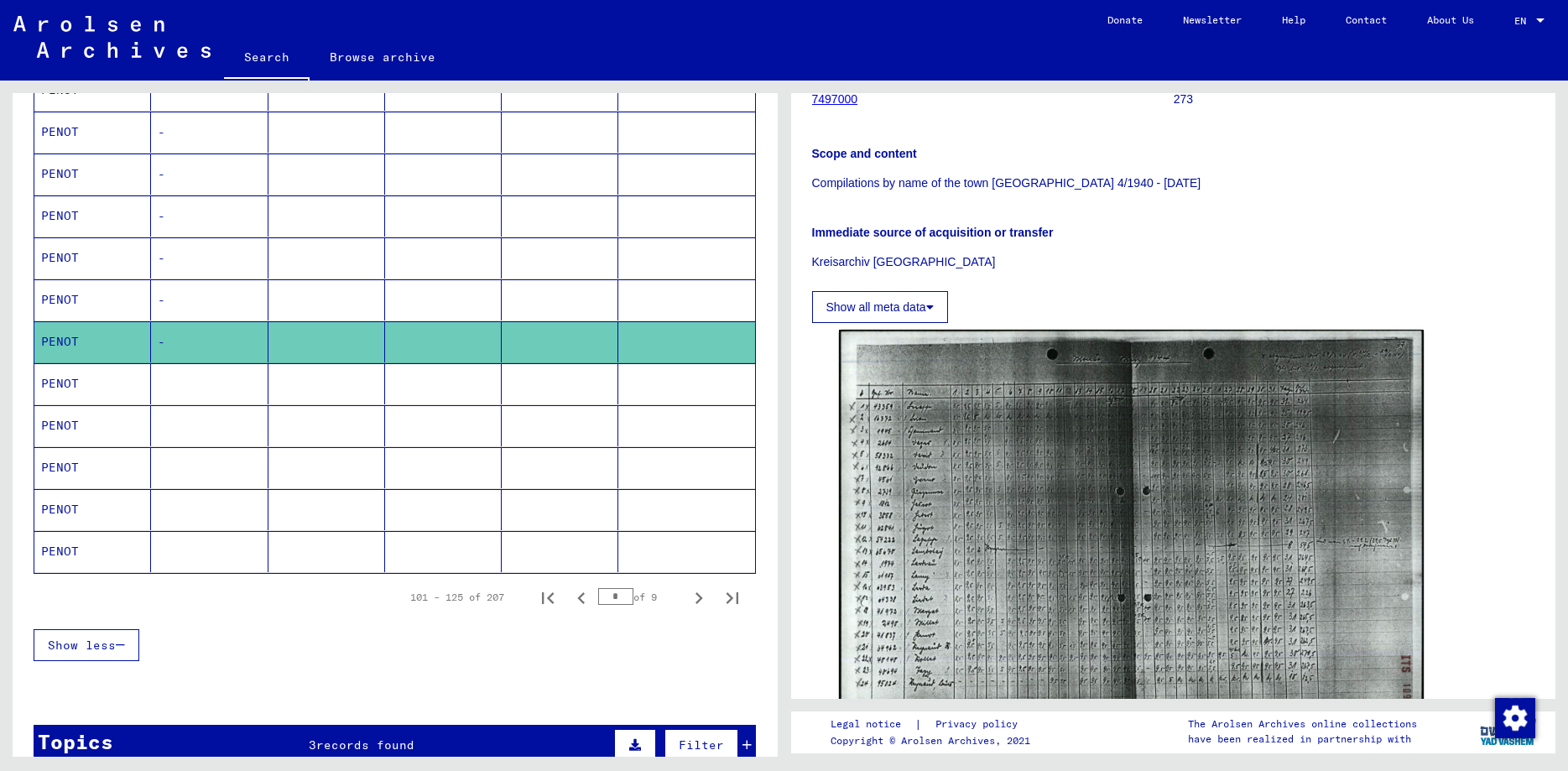
click at [103, 385] on mat-cell "PENOT" at bounding box center [92, 383] width 117 height 41
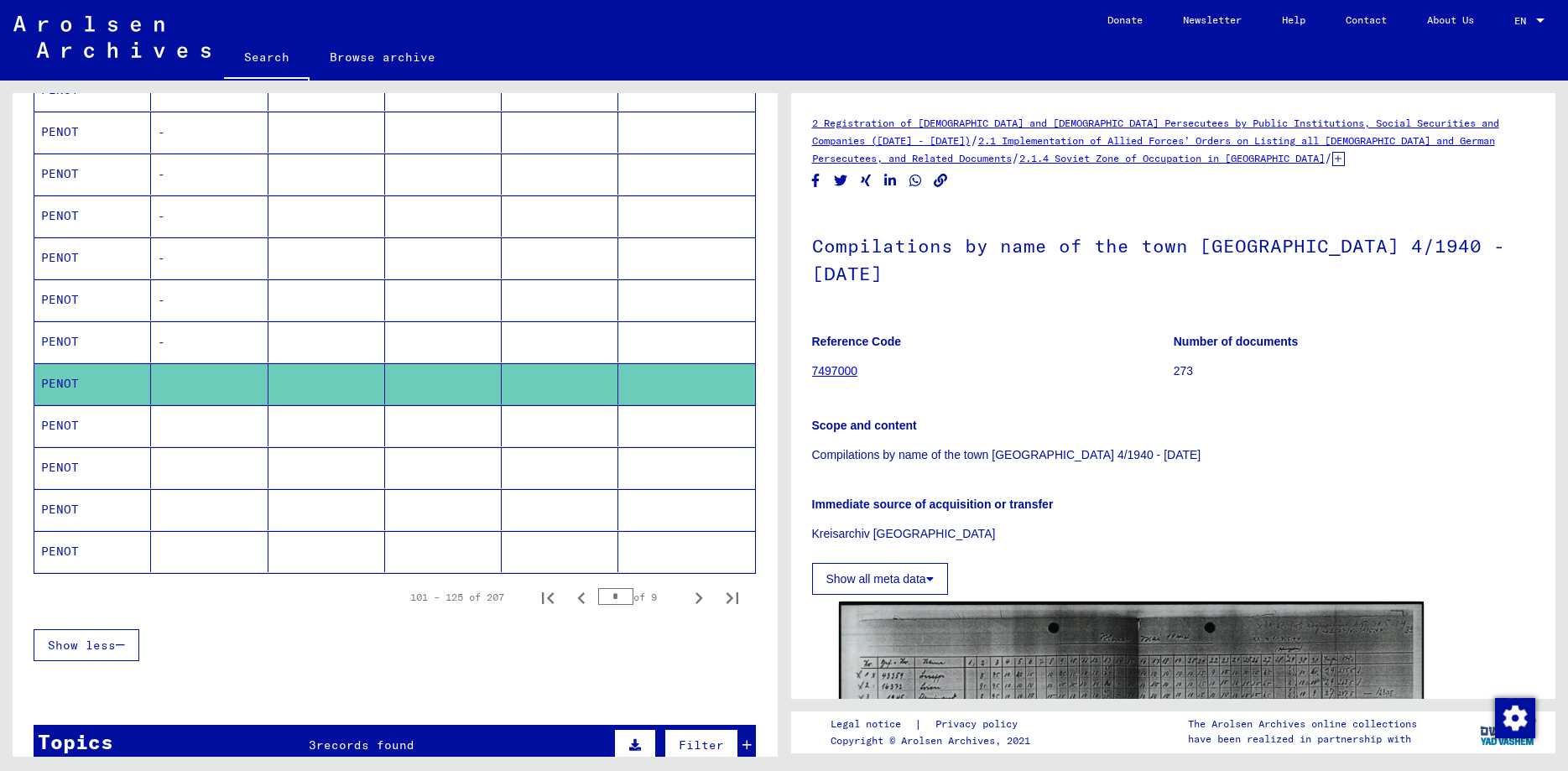
click at [98, 410] on mat-cell "PENOT" at bounding box center [92, 426] width 117 height 41
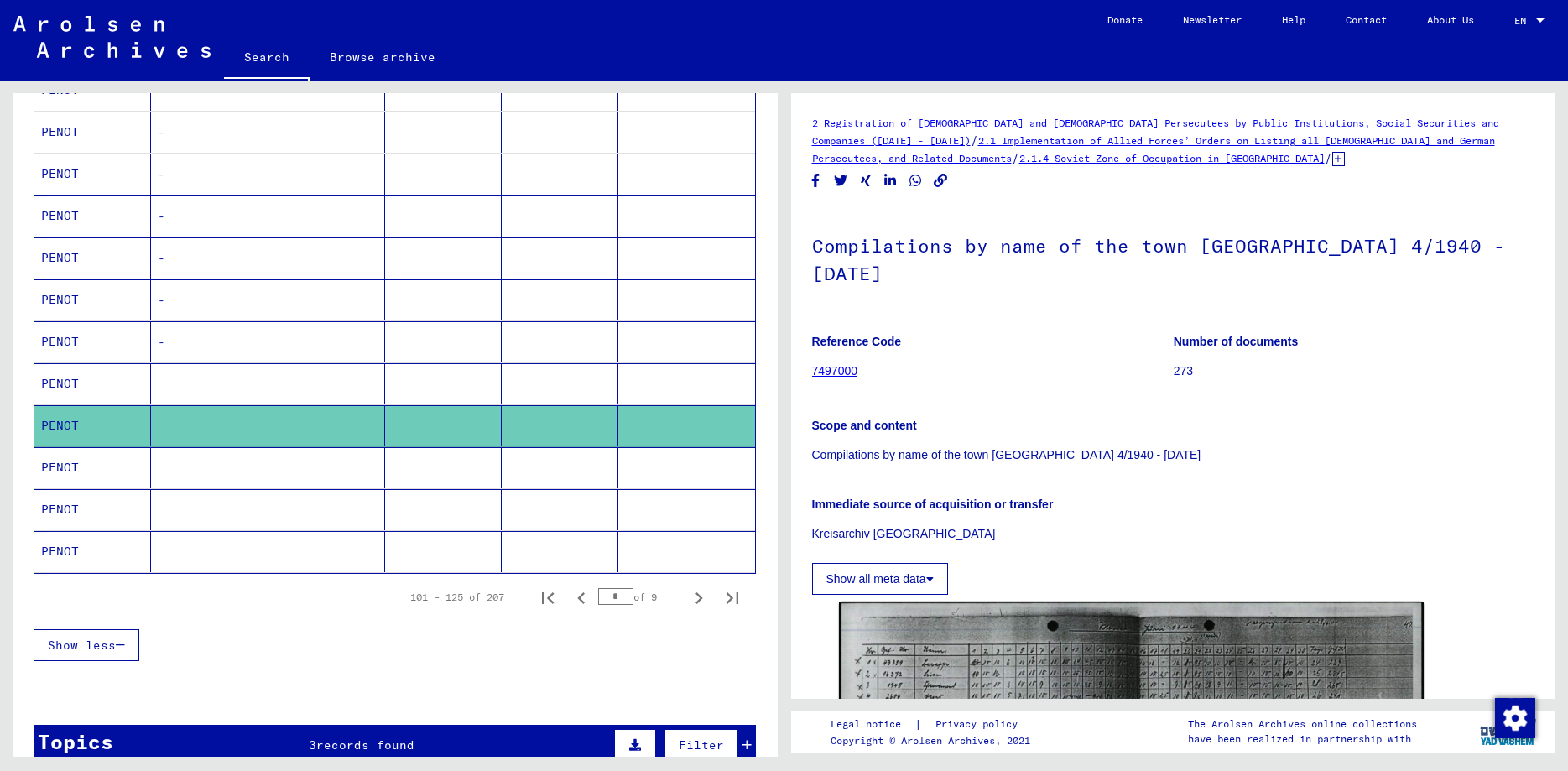
click at [78, 477] on mat-cell "PENOT" at bounding box center [92, 467] width 117 height 41
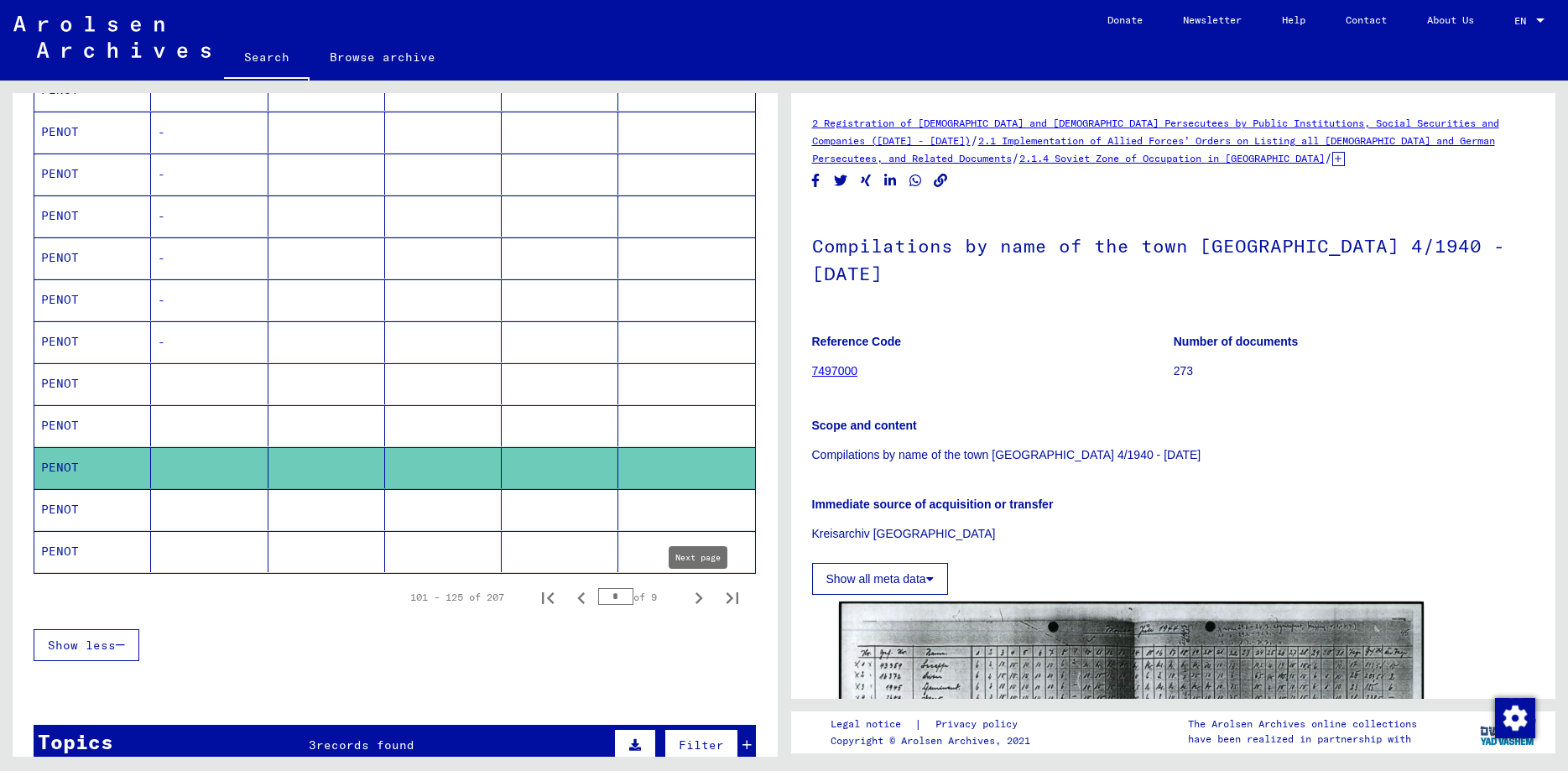
click at [698, 597] on icon "Next page" at bounding box center [699, 597] width 24 height 24
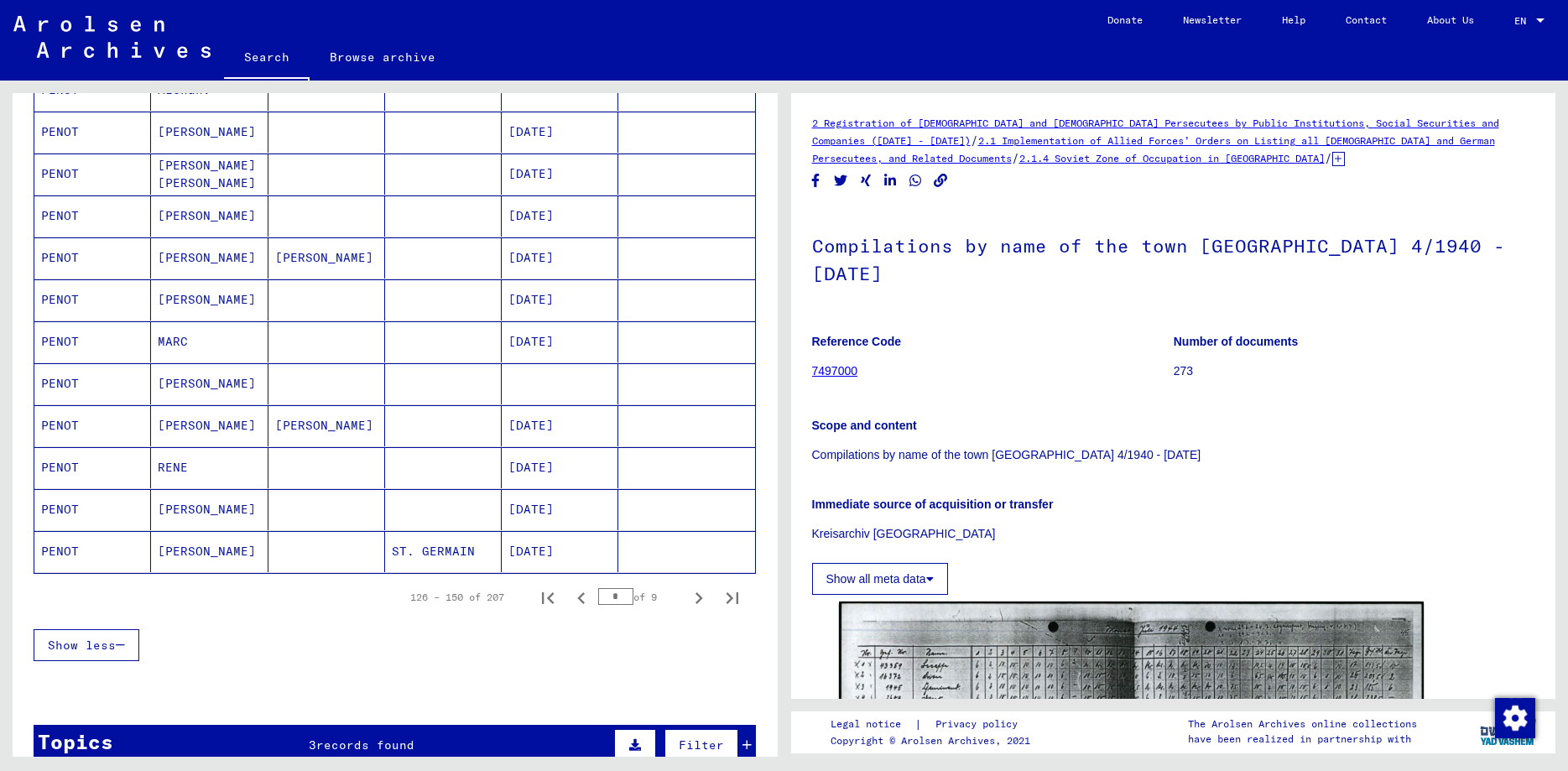
click at [192, 507] on mat-cell "[PERSON_NAME]" at bounding box center [209, 509] width 117 height 41
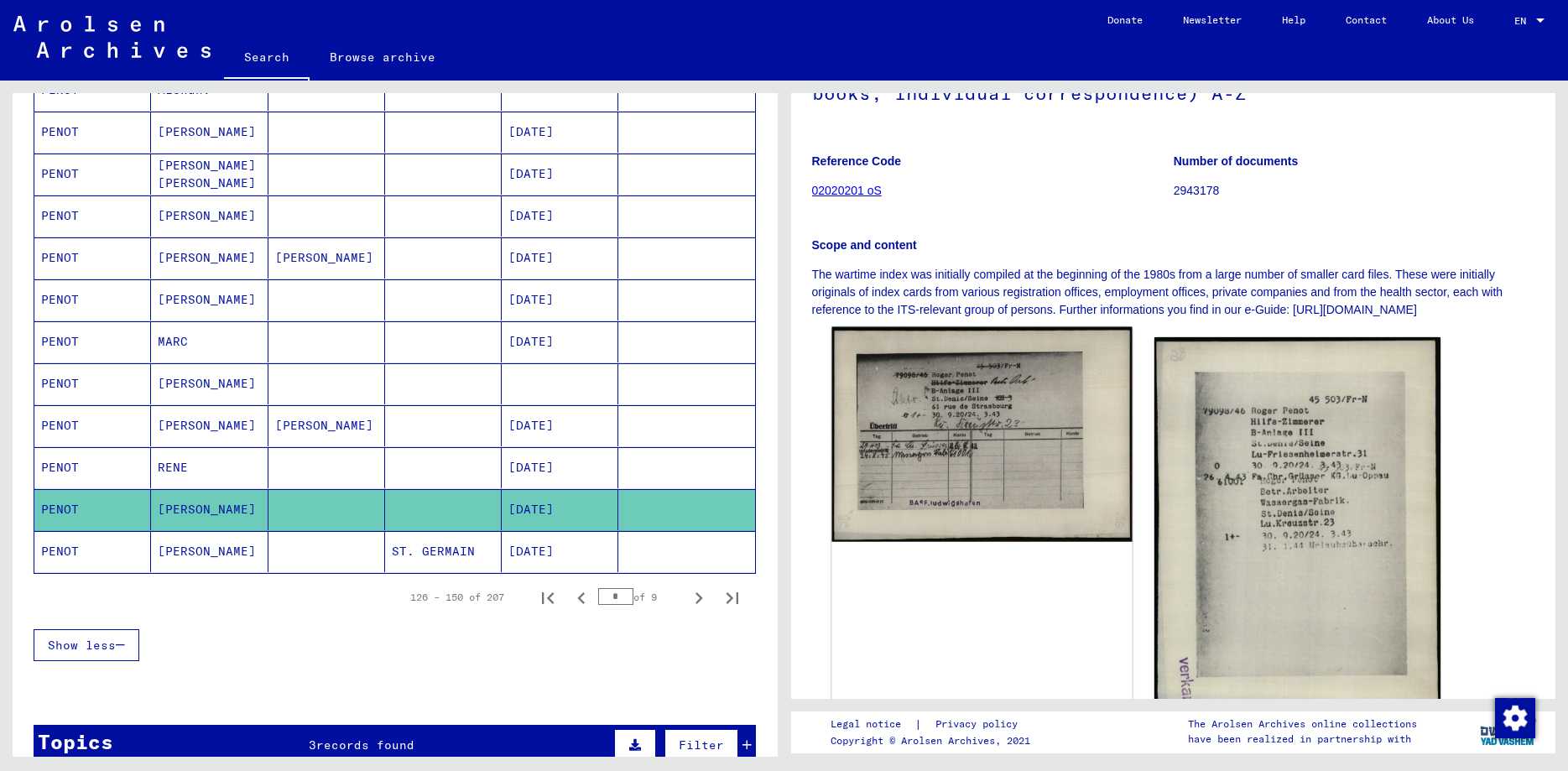
scroll to position [181, 0]
click at [969, 440] on img at bounding box center [981, 433] width 300 height 215
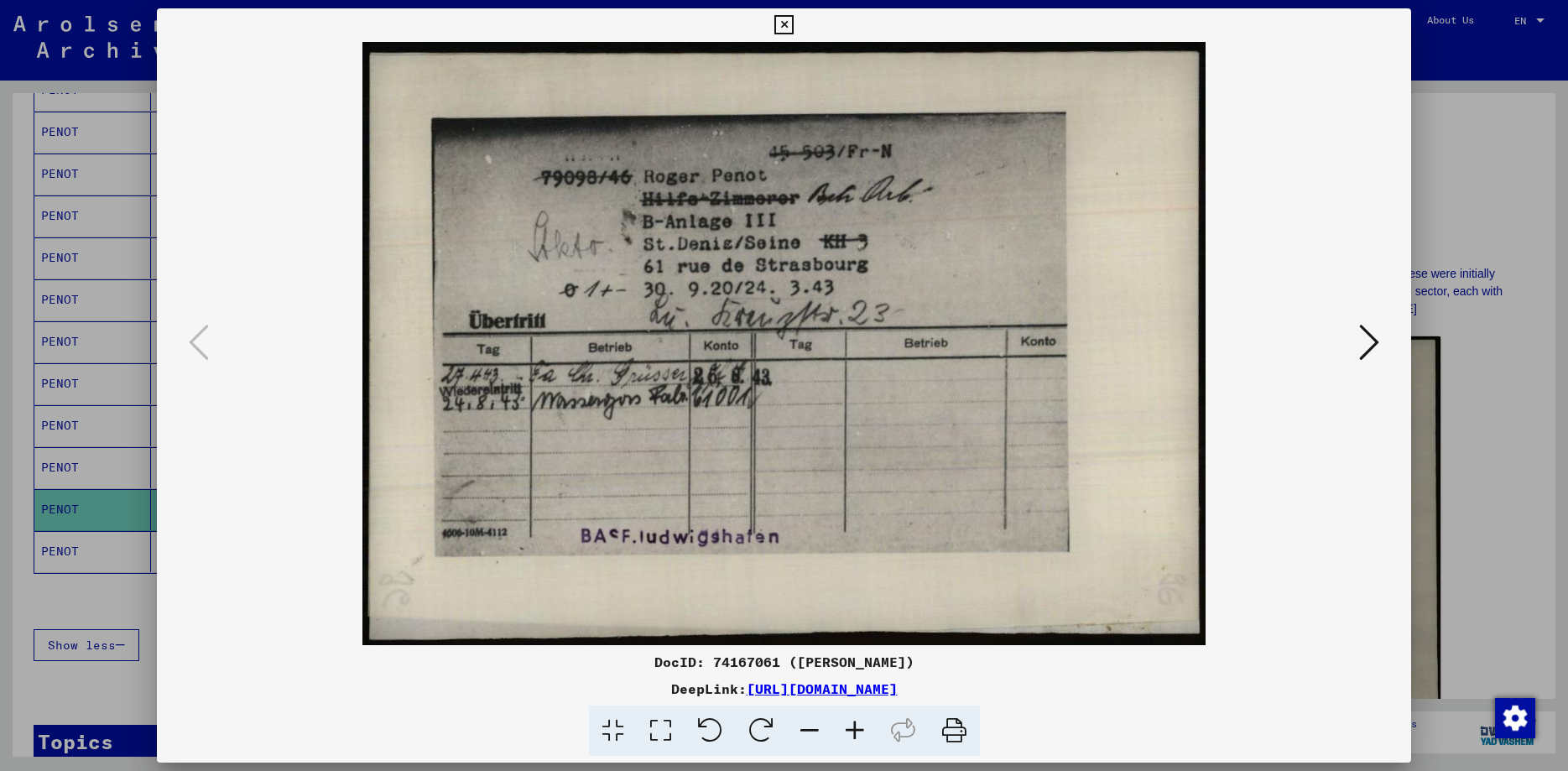
drag, startPoint x: 1396, startPoint y: 21, endPoint x: 1245, endPoint y: 46, distance: 153.1
click at [794, 22] on icon at bounding box center [784, 24] width 19 height 20
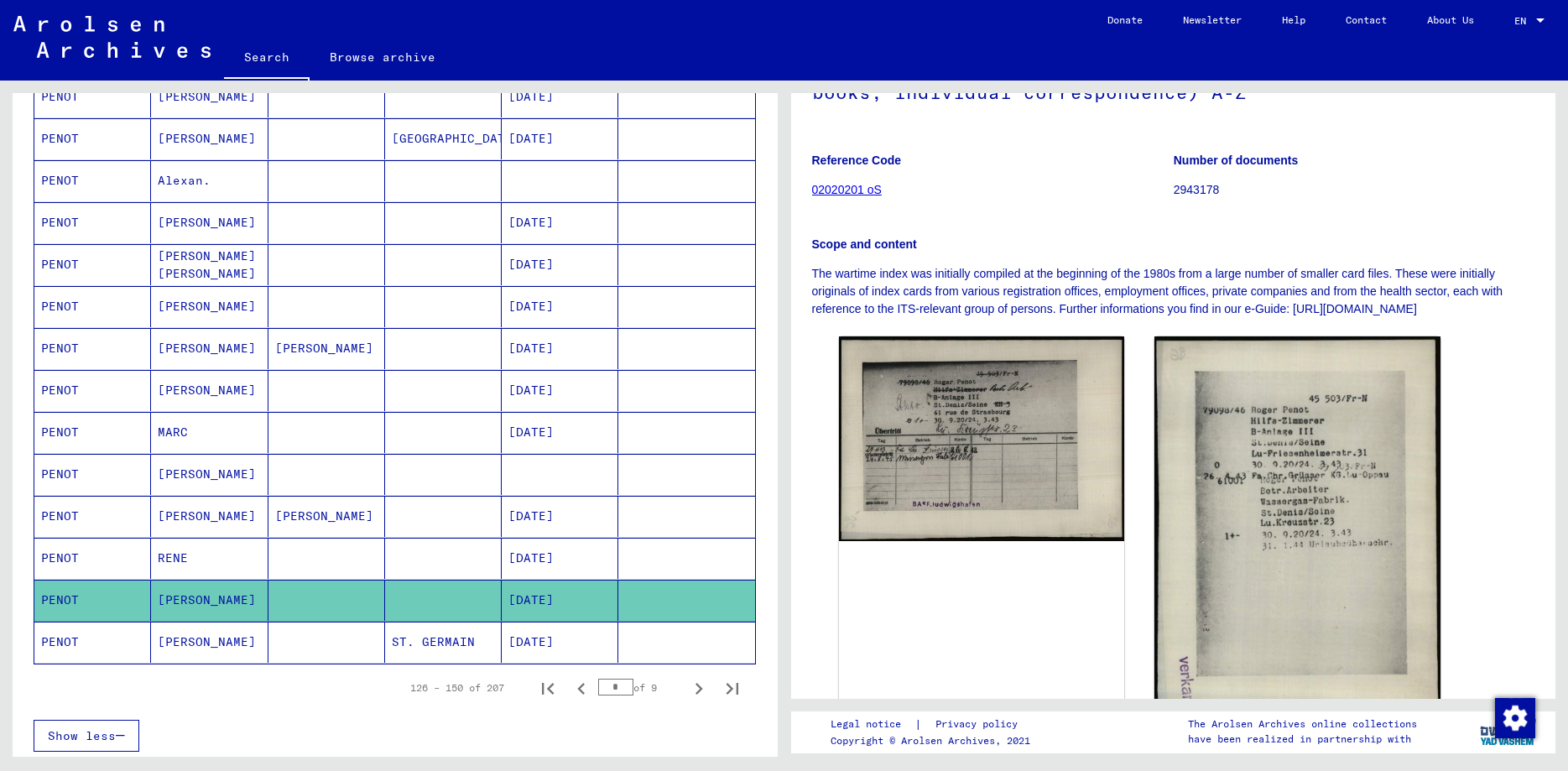
scroll to position [1088, 0]
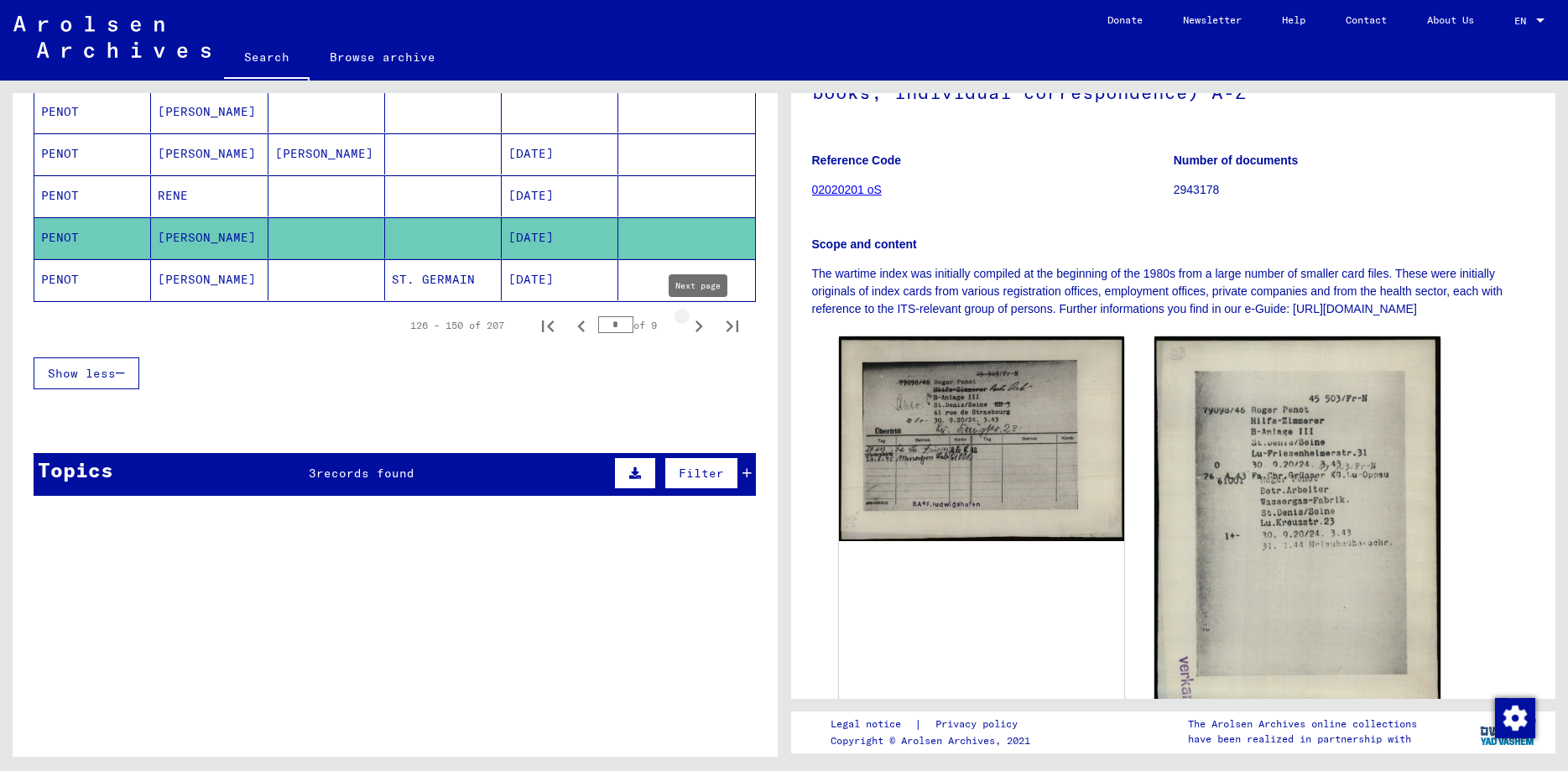
click at [699, 326] on icon "Next page" at bounding box center [699, 326] width 24 height 24
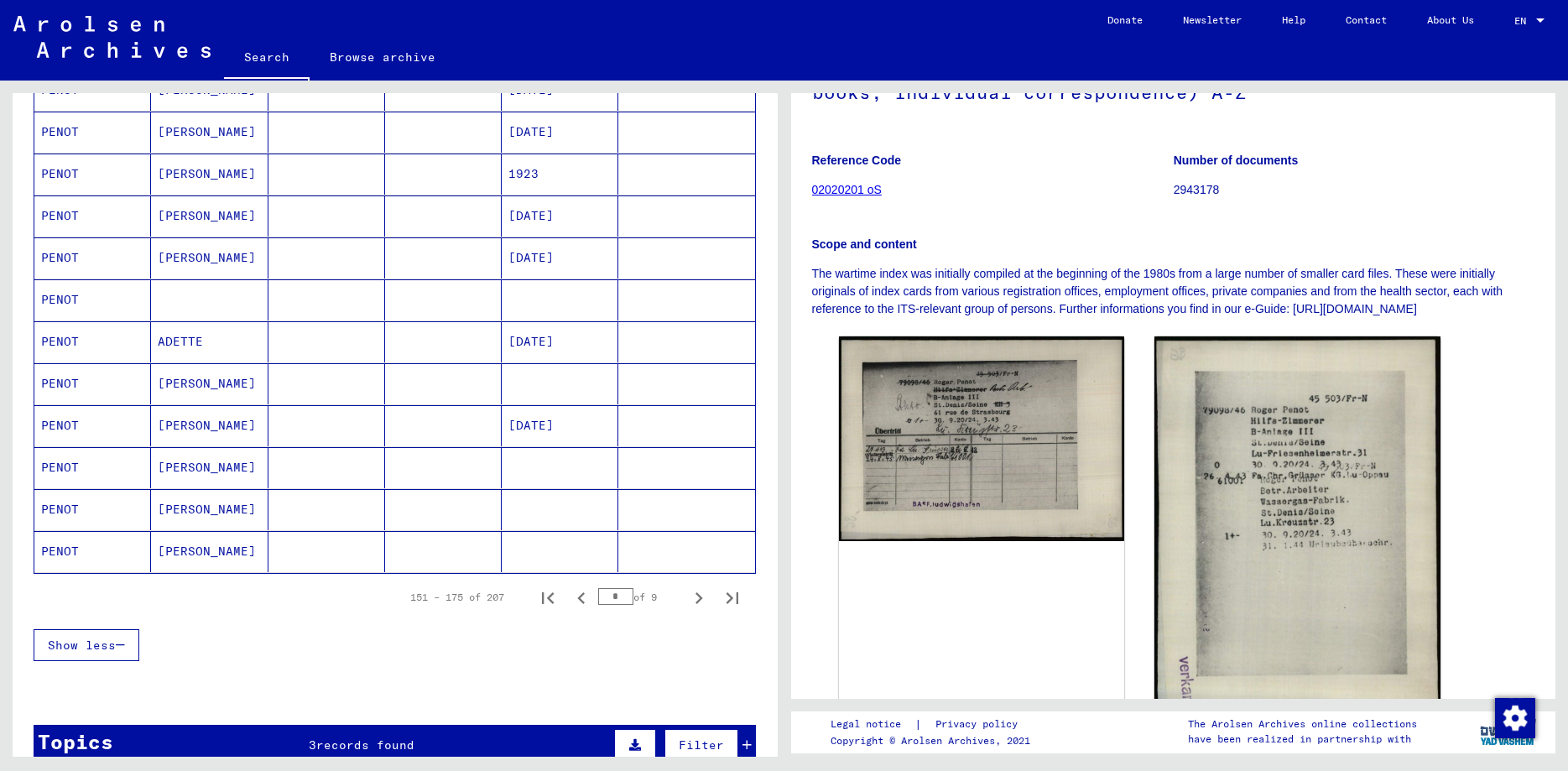
scroll to position [1125, 0]
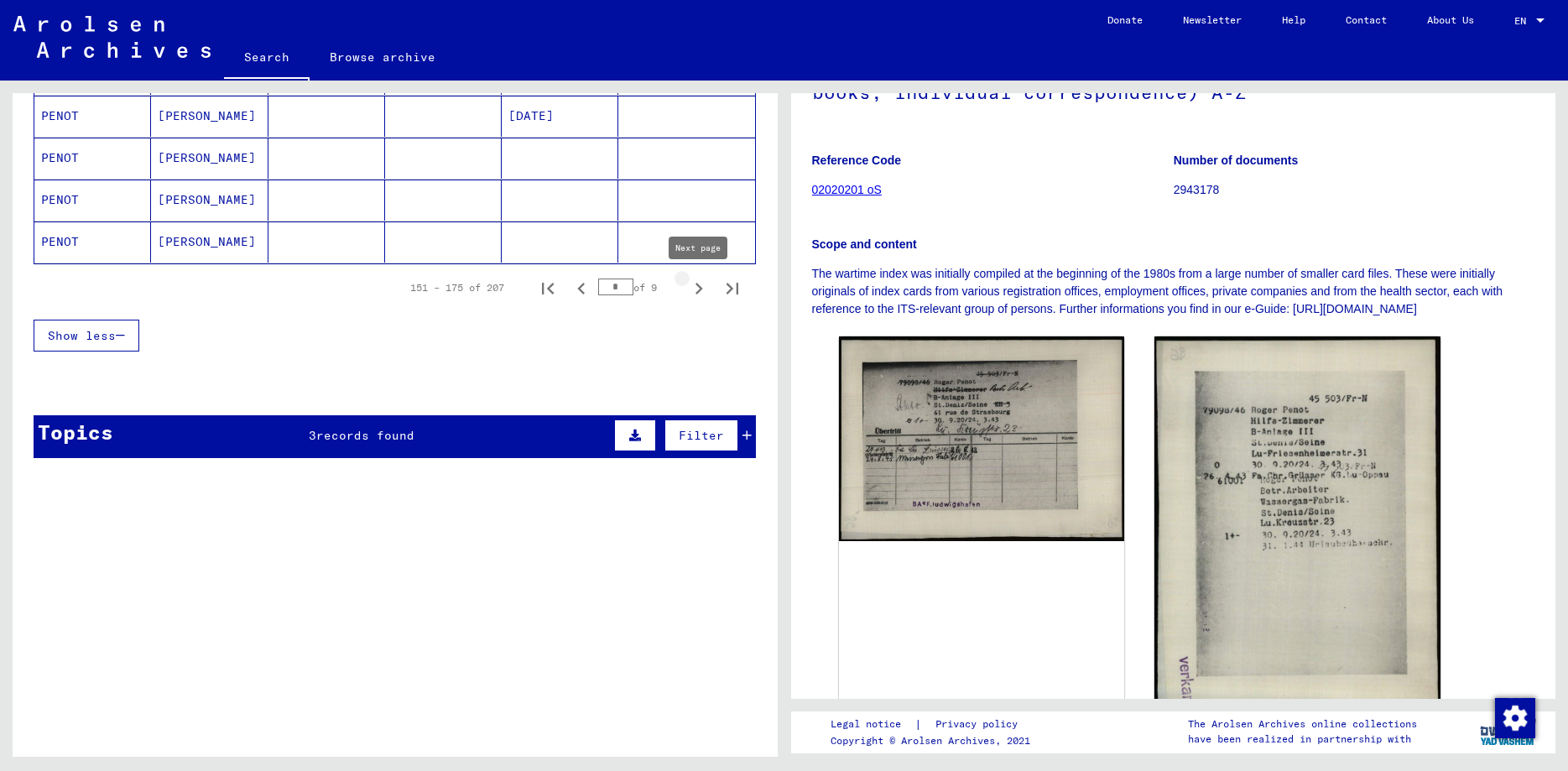
click at [697, 287] on icon "Next page" at bounding box center [699, 288] width 24 height 24
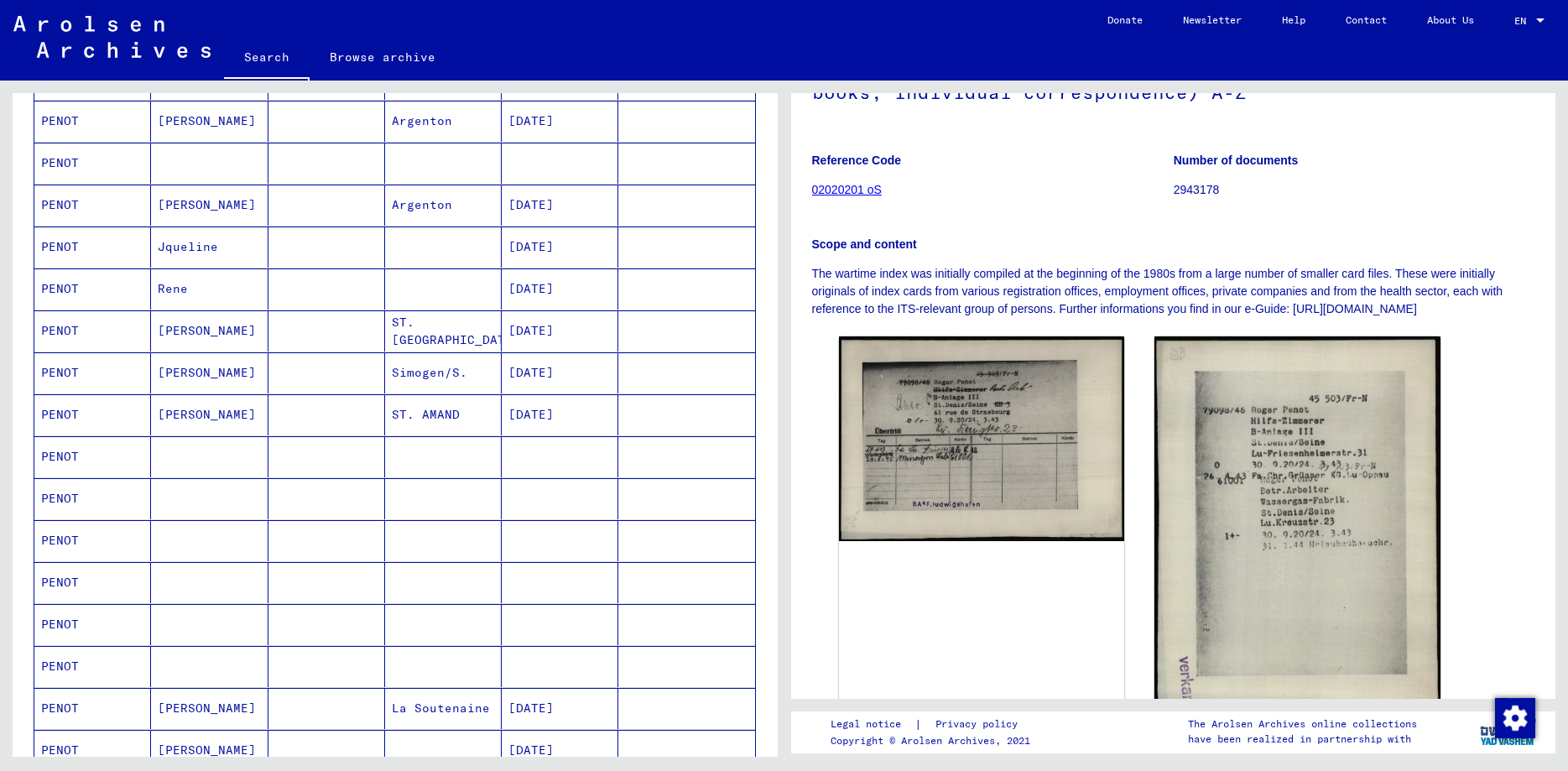
scroll to position [400, 0]
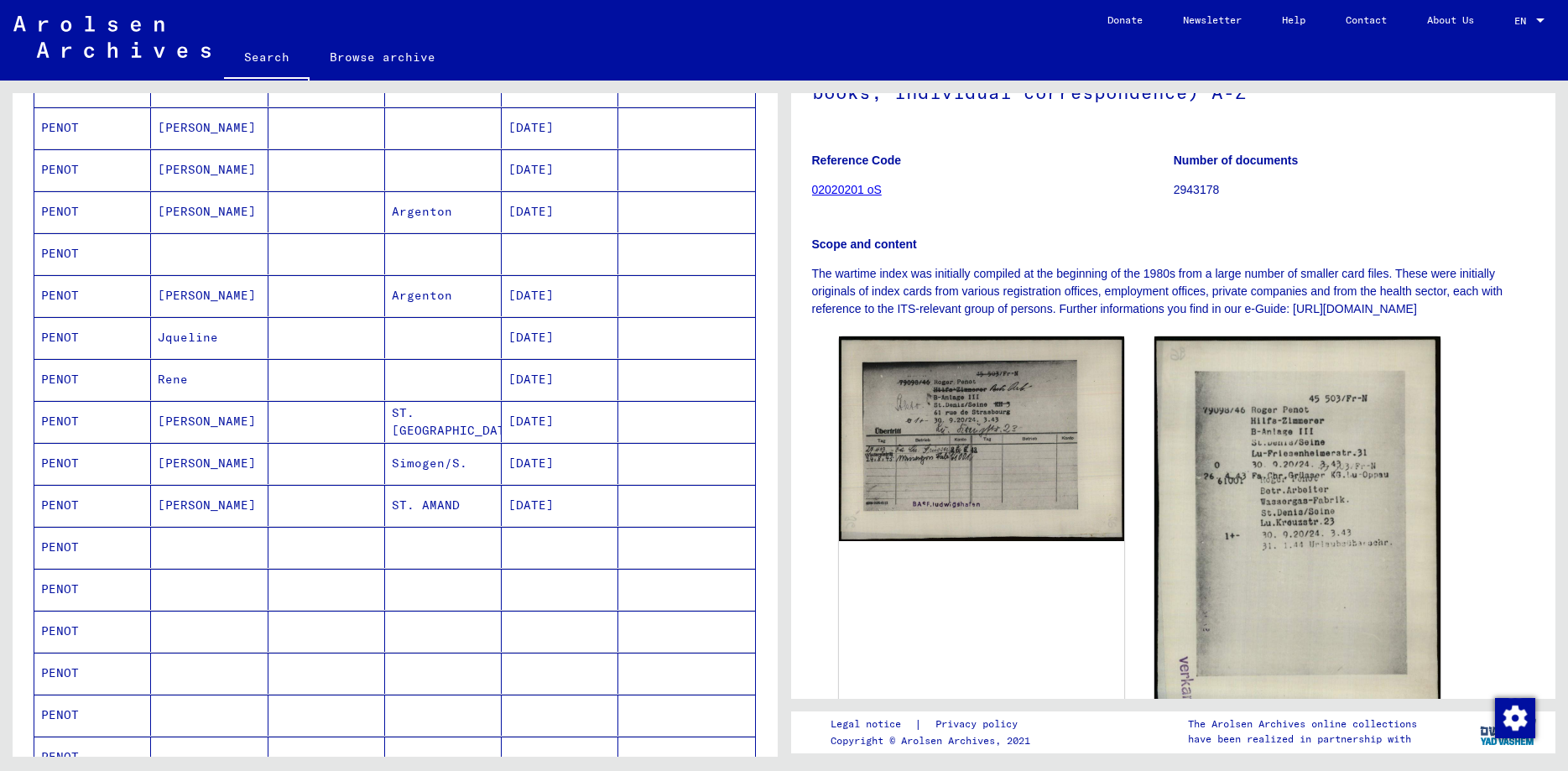
click at [153, 126] on mat-cell "[PERSON_NAME]" at bounding box center [209, 127] width 117 height 41
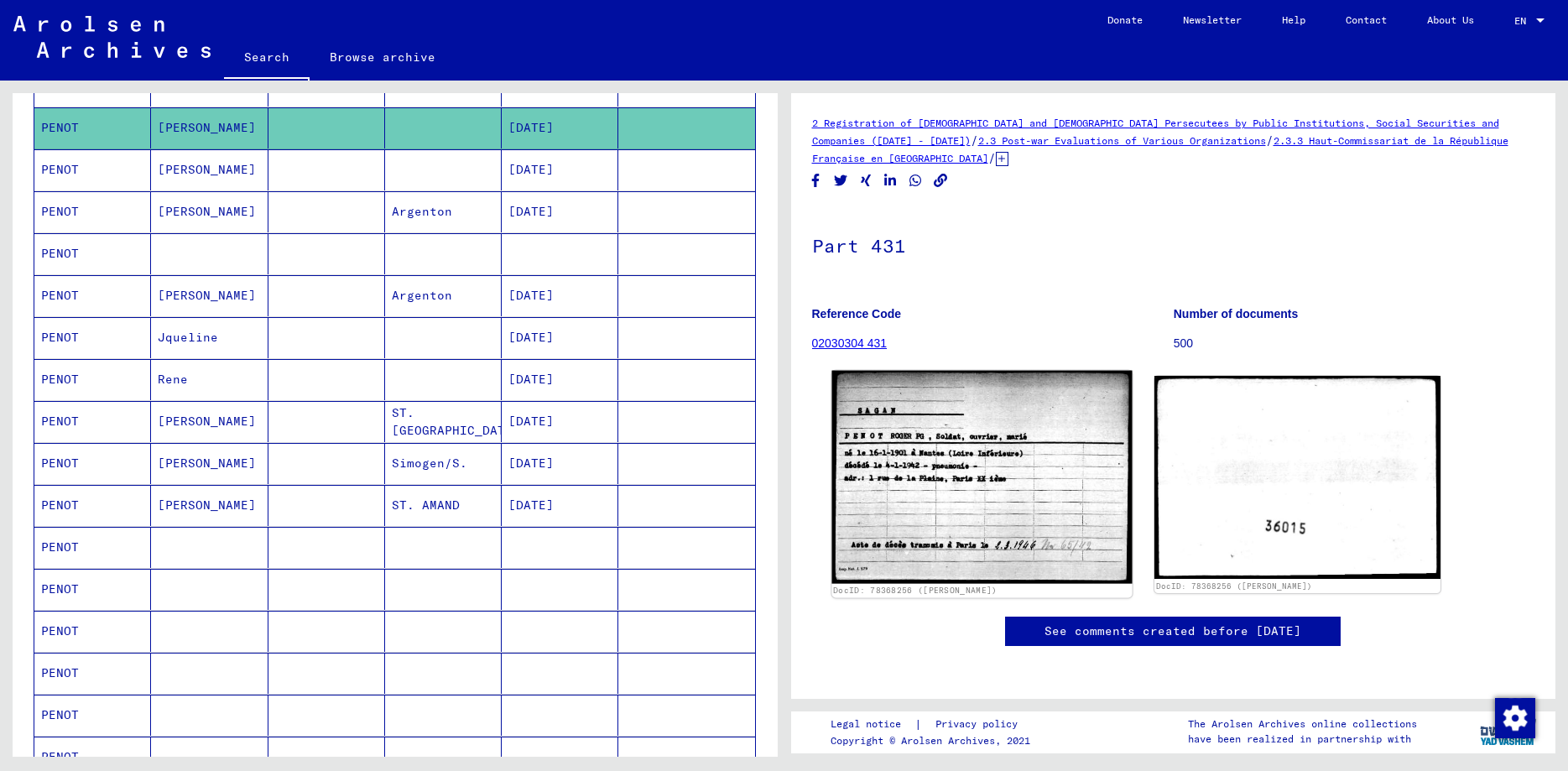
click at [968, 488] on img at bounding box center [981, 477] width 300 height 213
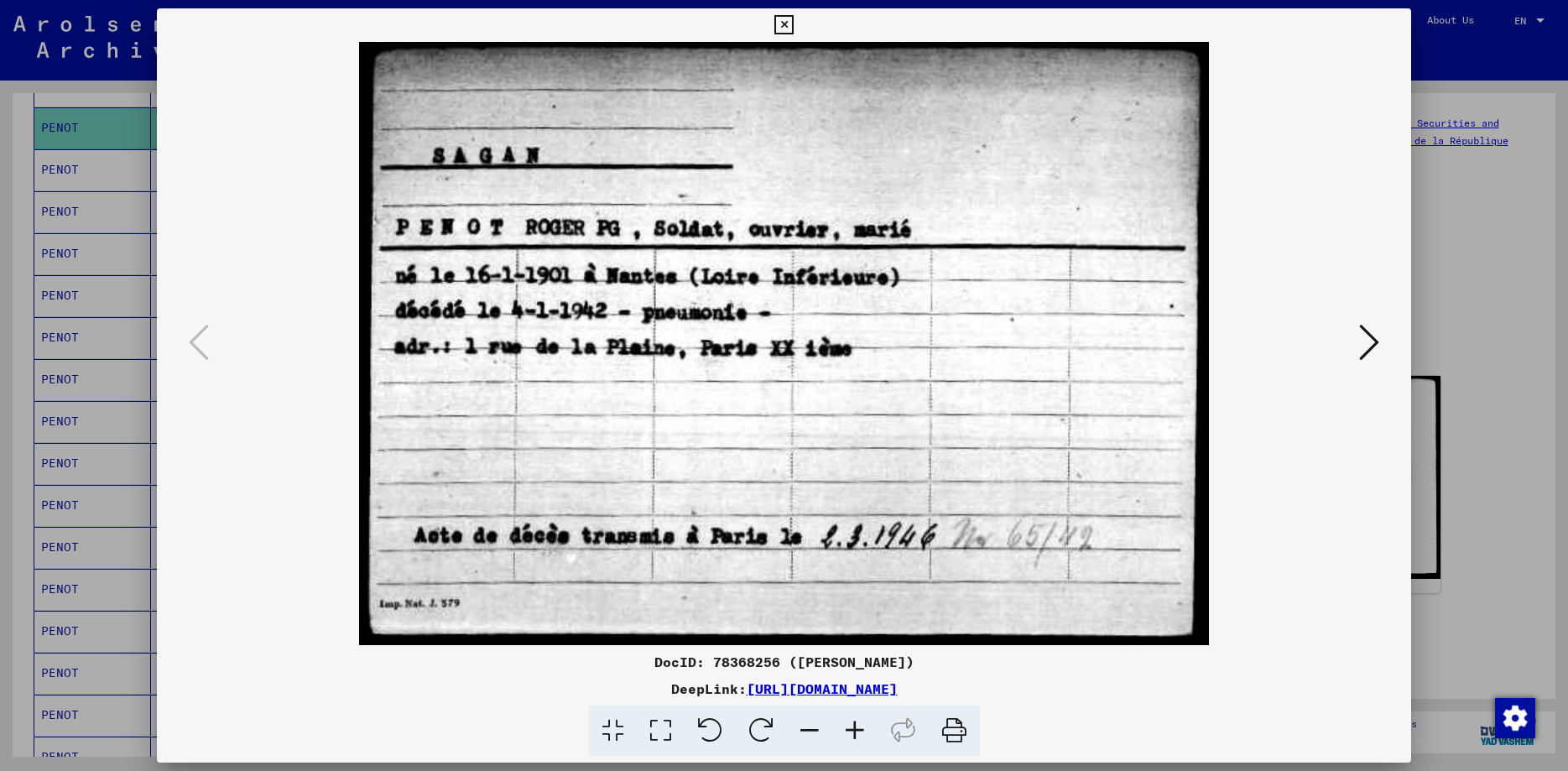
click at [747, 661] on div "DocID: 78368256 ([PERSON_NAME])" at bounding box center [784, 661] width 1254 height 20
copy div "78368256"
click at [1367, 345] on icon at bounding box center [1368, 342] width 20 height 40
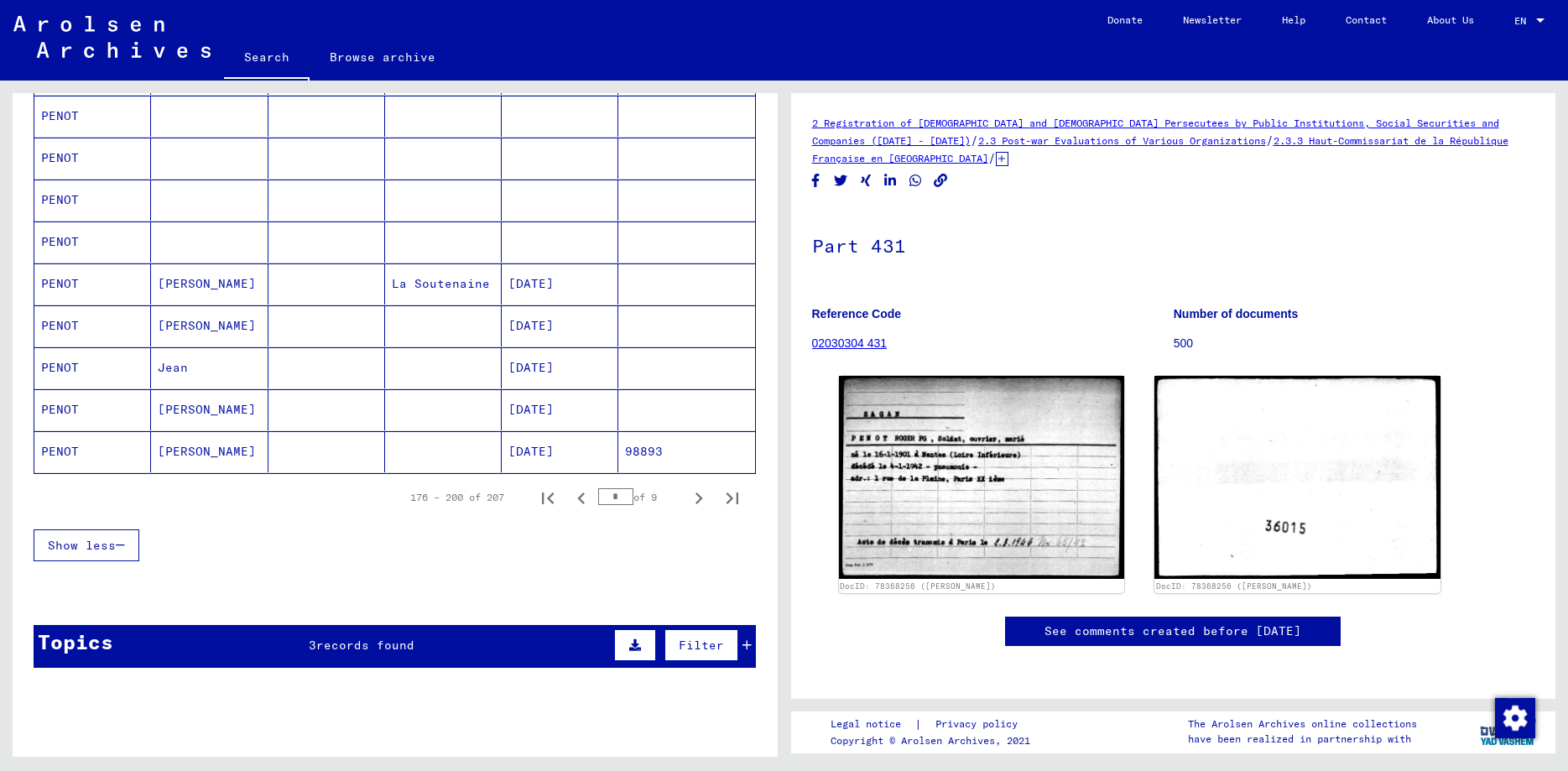
scroll to position [944, 0]
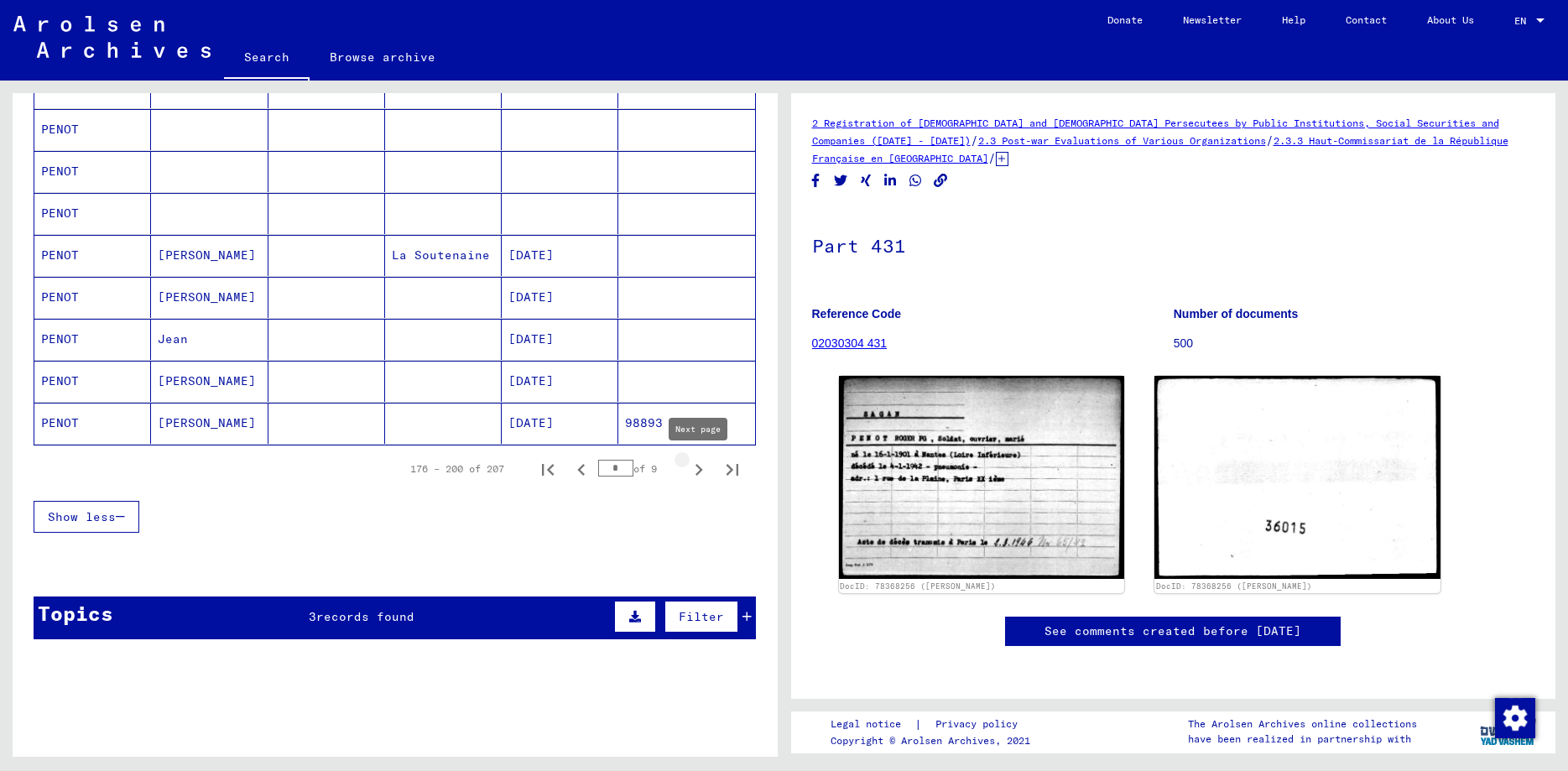
click at [700, 473] on icon "Next page" at bounding box center [699, 469] width 24 height 24
type input "*"
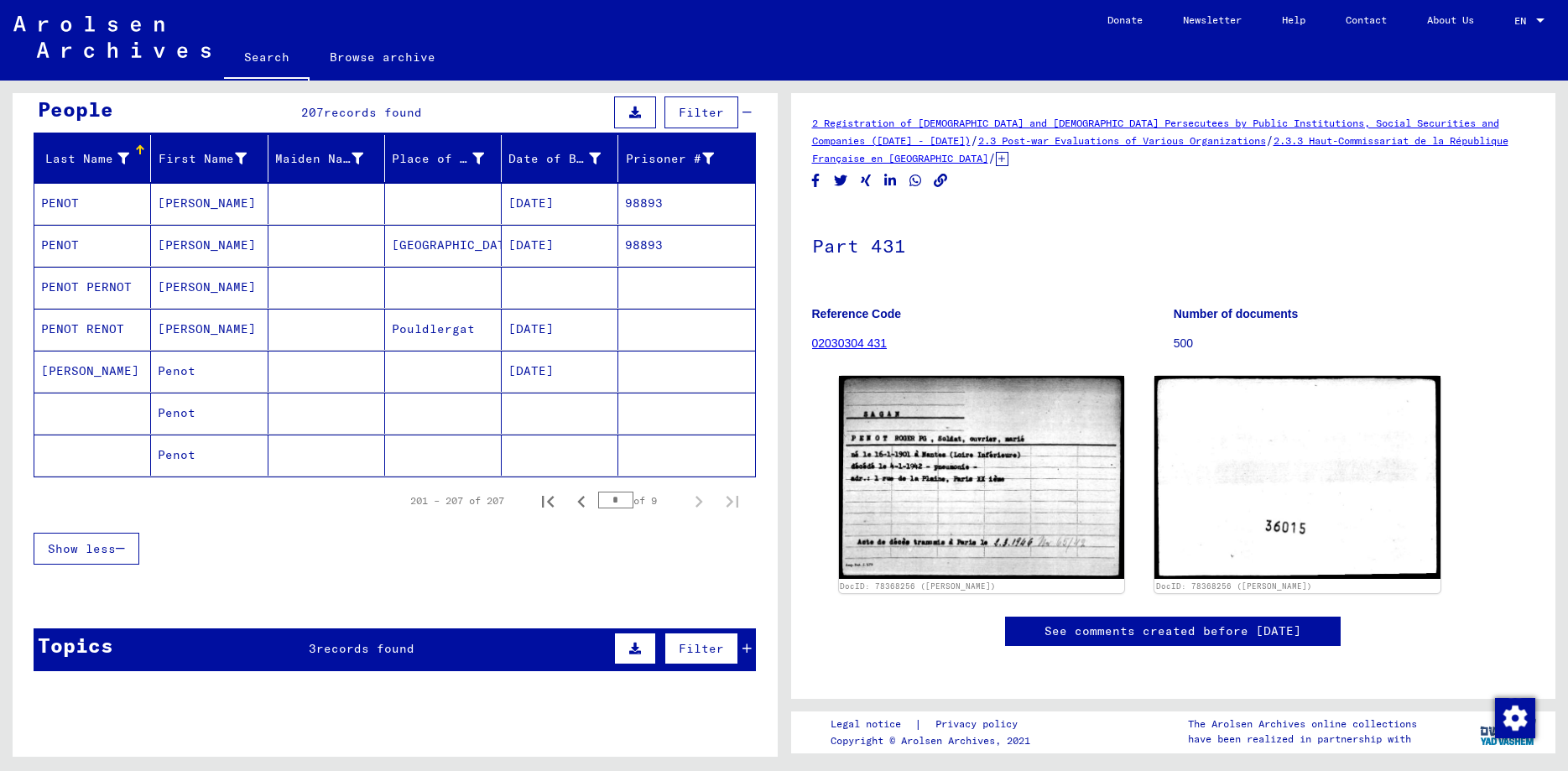
scroll to position [8, 0]
